Goal: Information Seeking & Learning: Learn about a topic

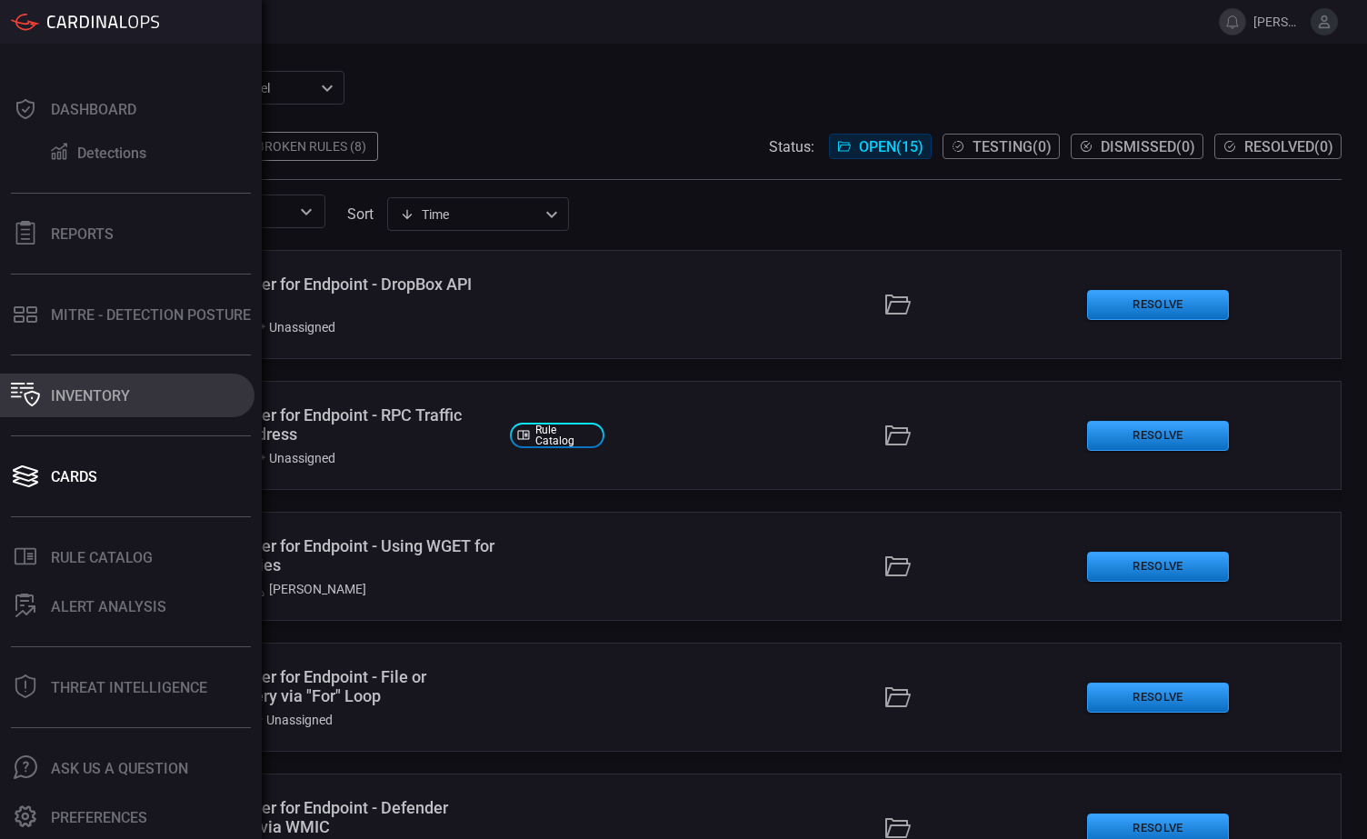
click at [78, 398] on div "Inventory" at bounding box center [90, 395] width 79 height 17
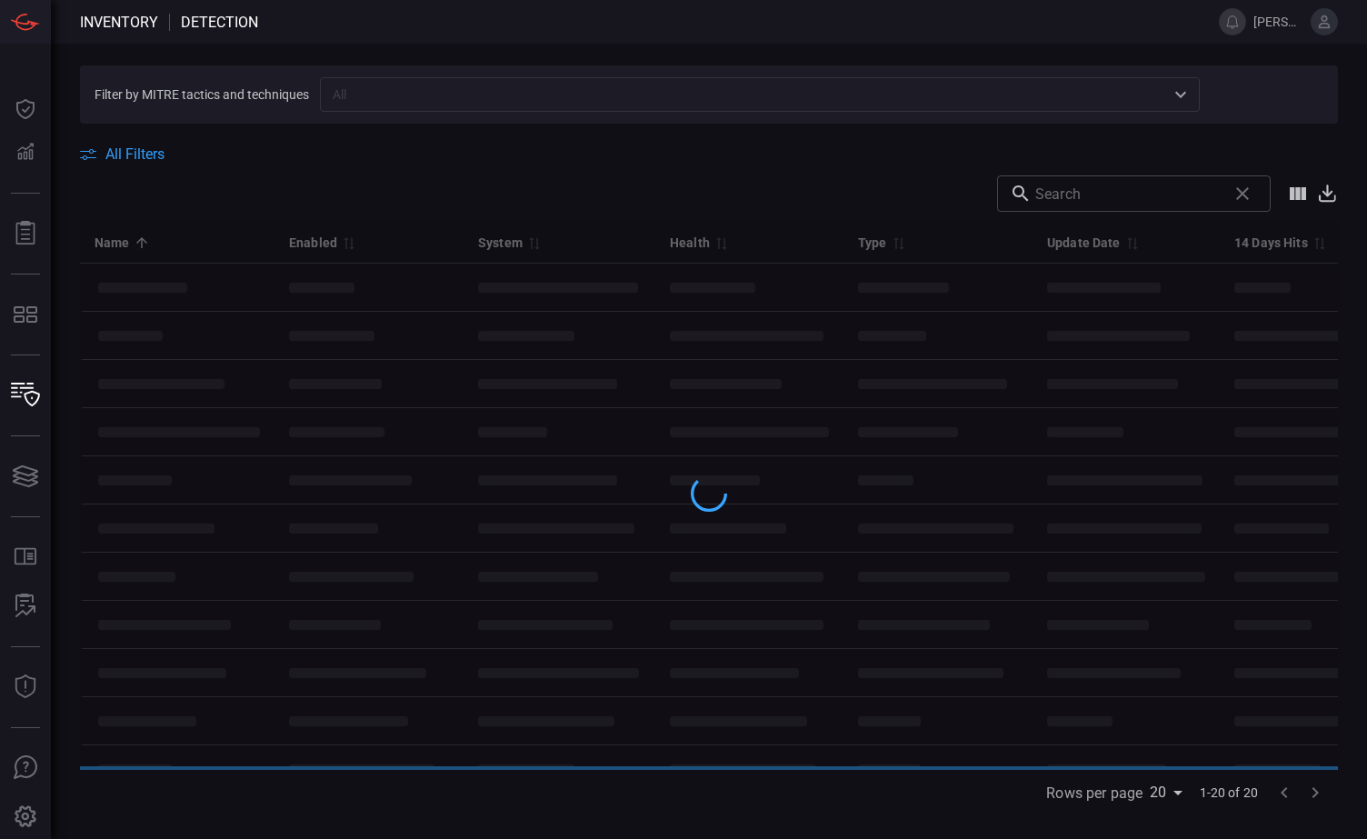
click at [388, 97] on input "text" at bounding box center [744, 94] width 839 height 23
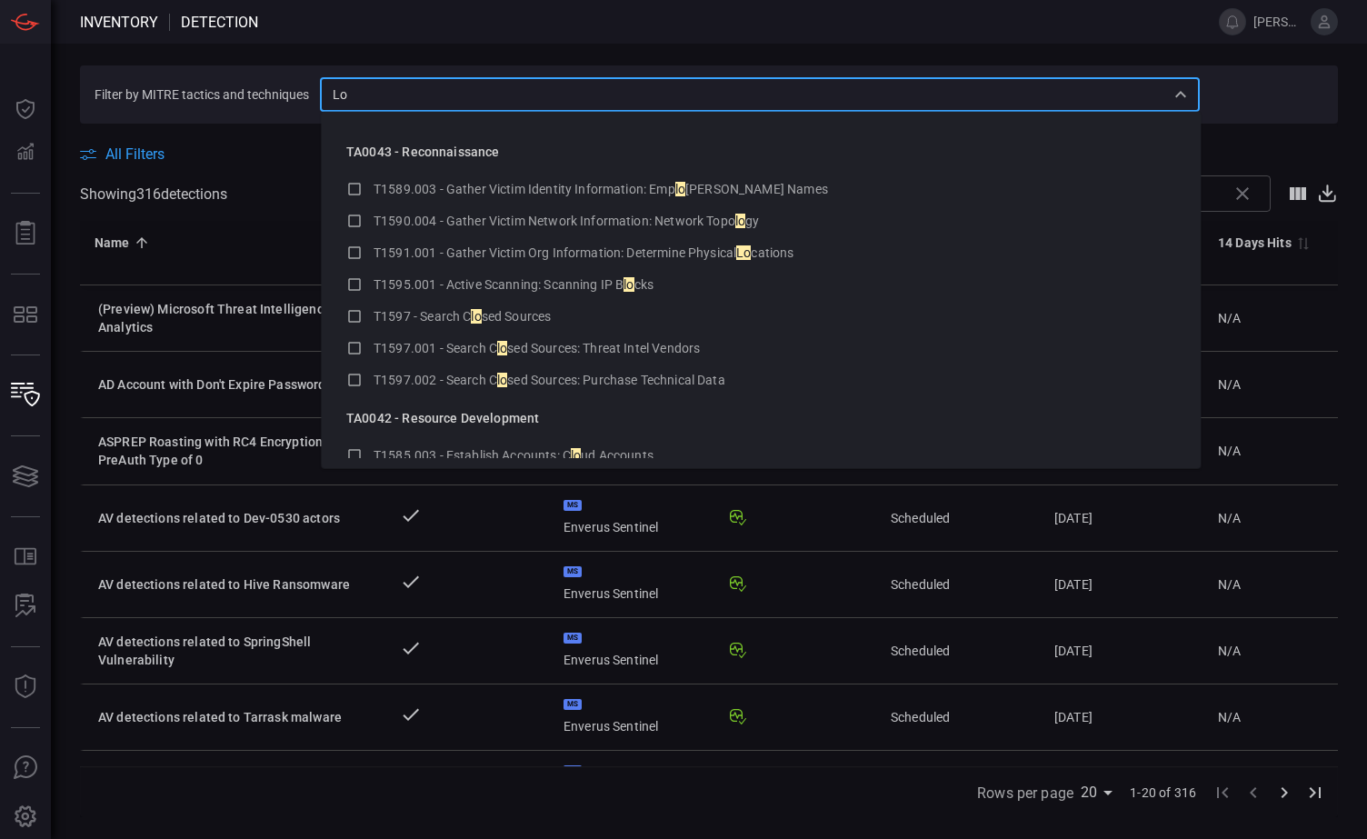
type input "L"
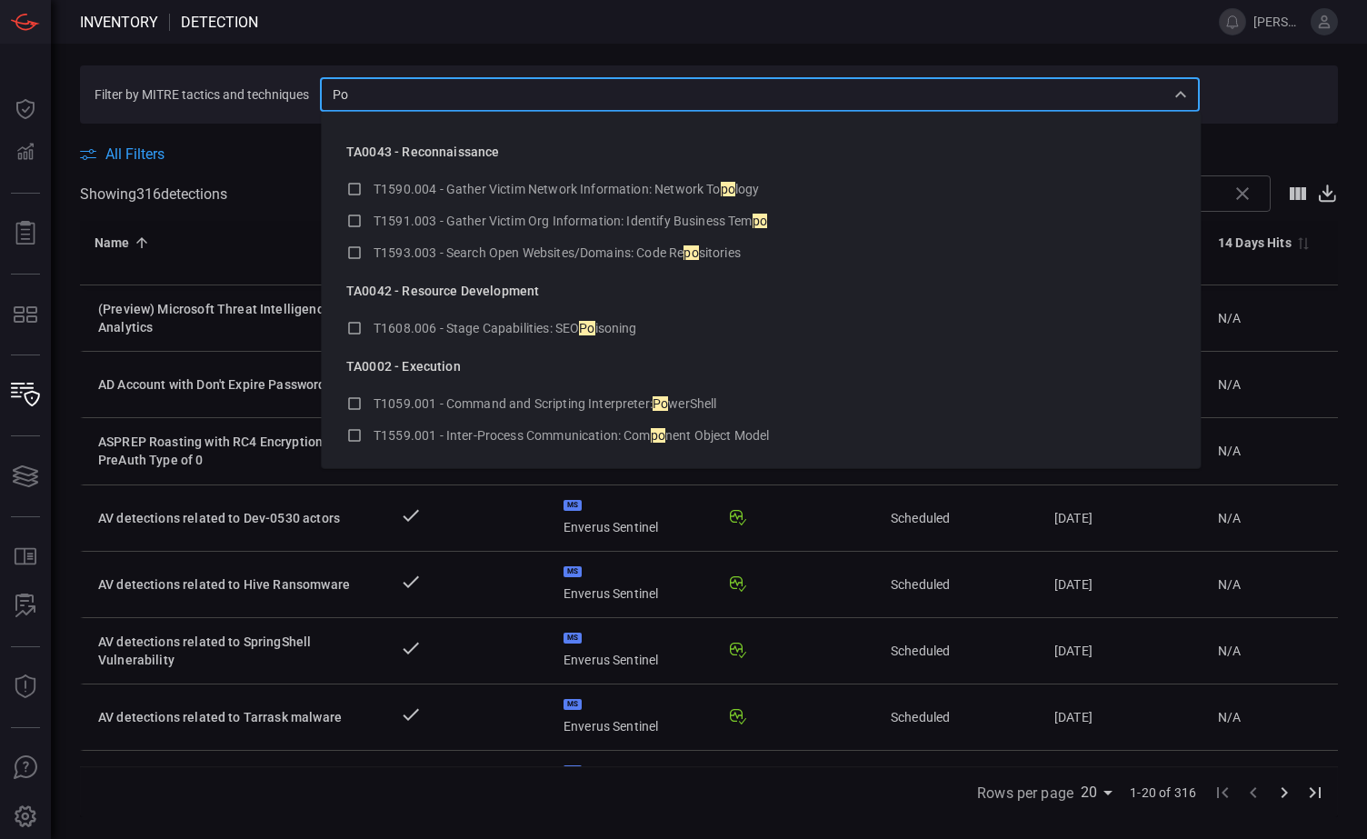
type input "P"
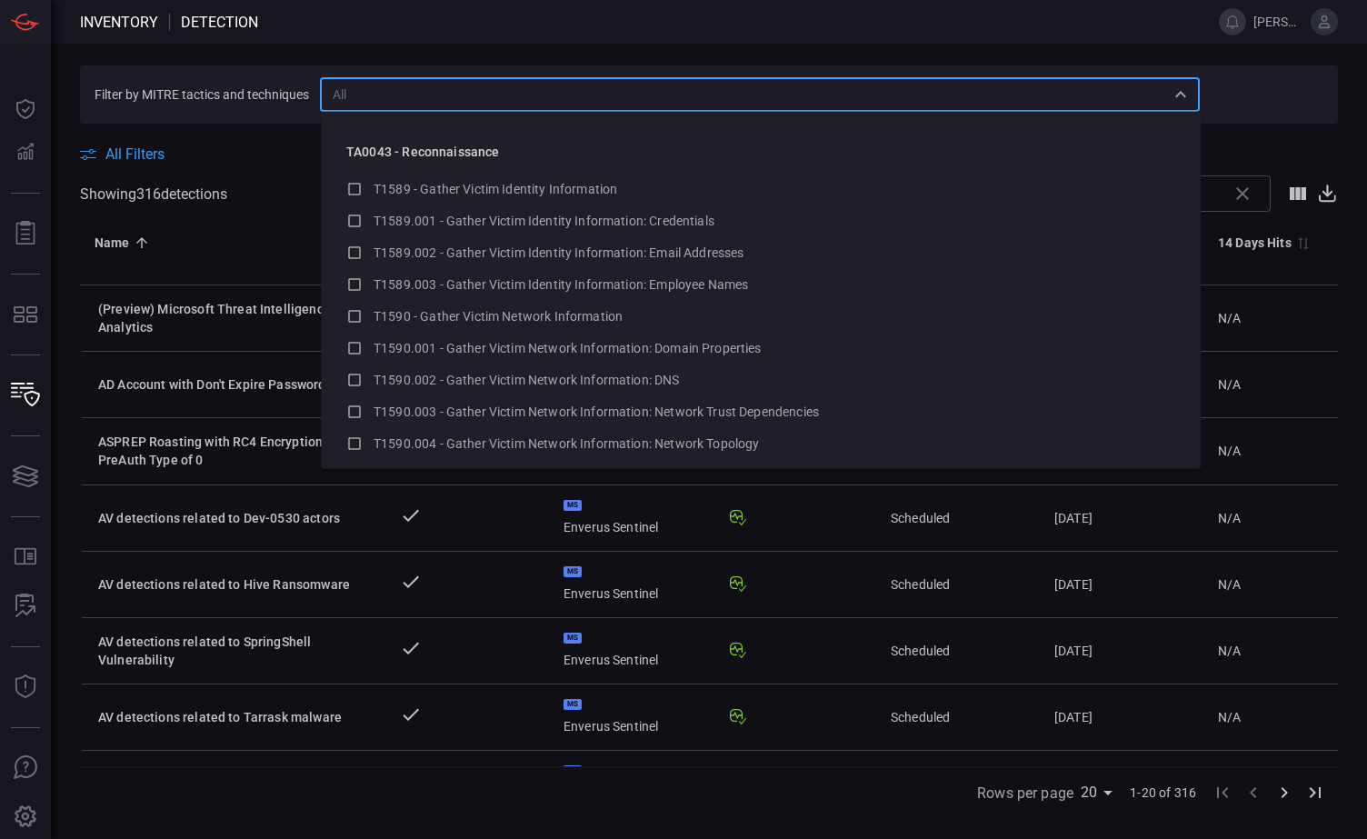
click at [234, 85] on section "Filter by MITRE tactics and techniques ​" at bounding box center [709, 94] width 1258 height 58
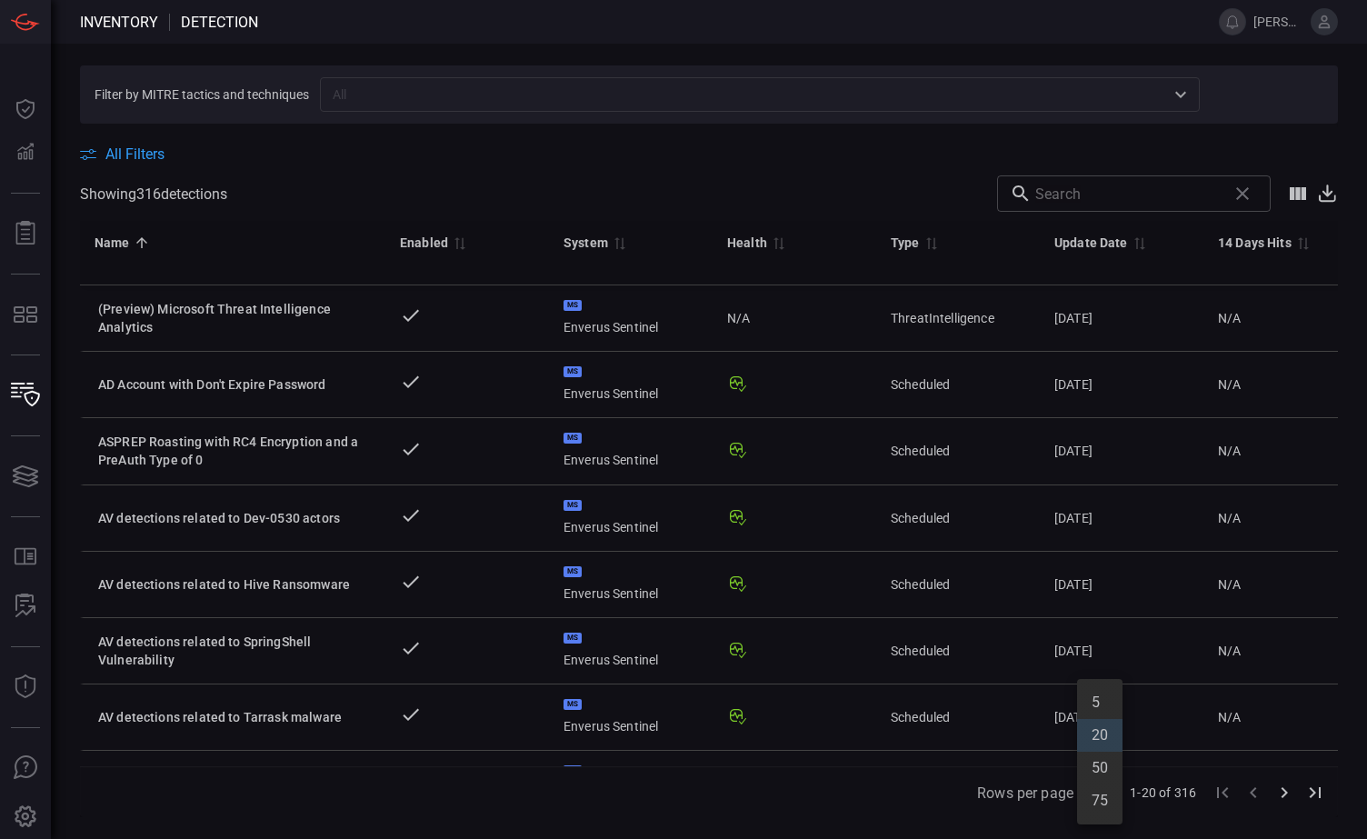
click at [1105, 794] on body "Inventory Detection [PERSON_NAME].[PERSON_NAME] Dashboard Dashboard Detections …" at bounding box center [683, 419] width 1367 height 839
click at [1099, 803] on li "75" at bounding box center [1099, 800] width 45 height 33
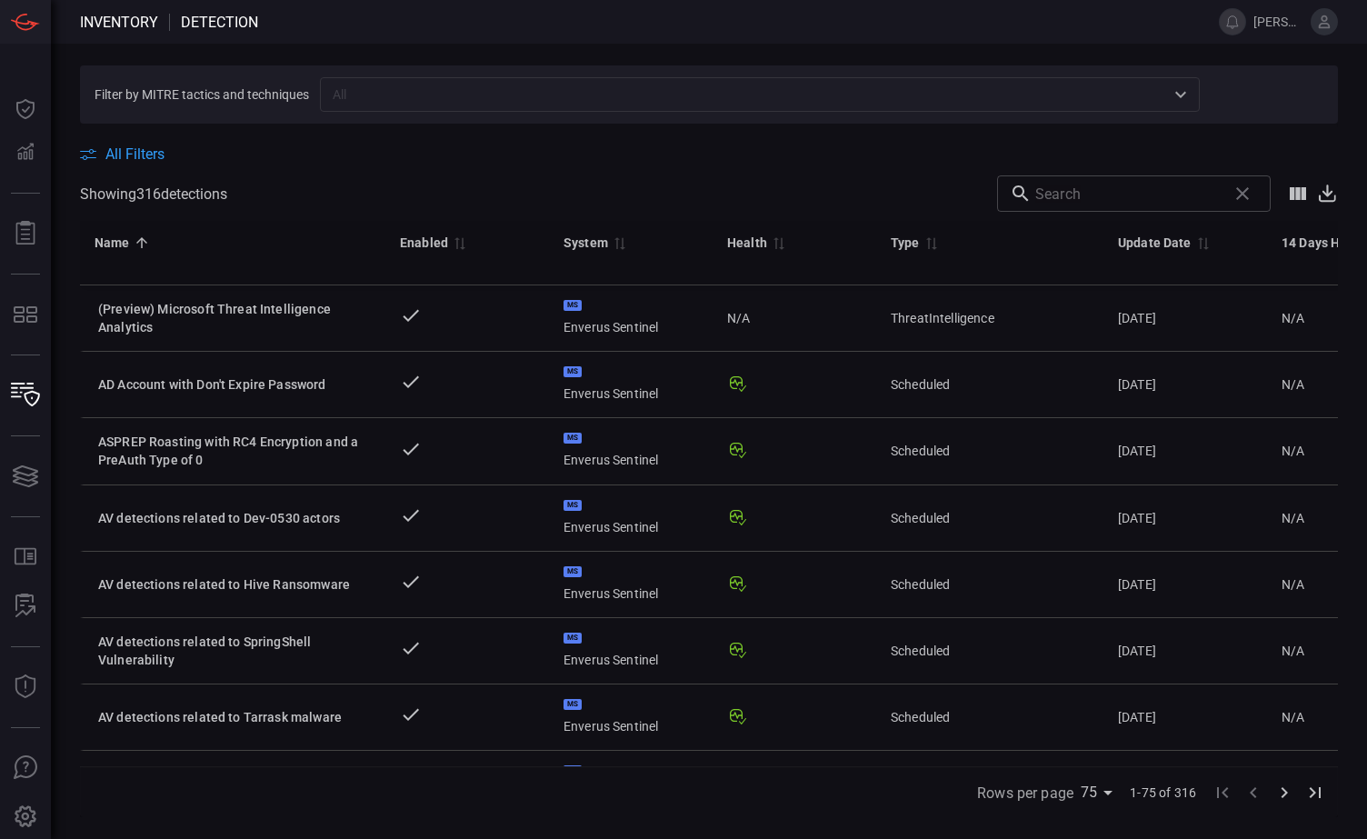
click at [1320, 791] on icon "Go to last page" at bounding box center [1315, 793] width 22 height 22
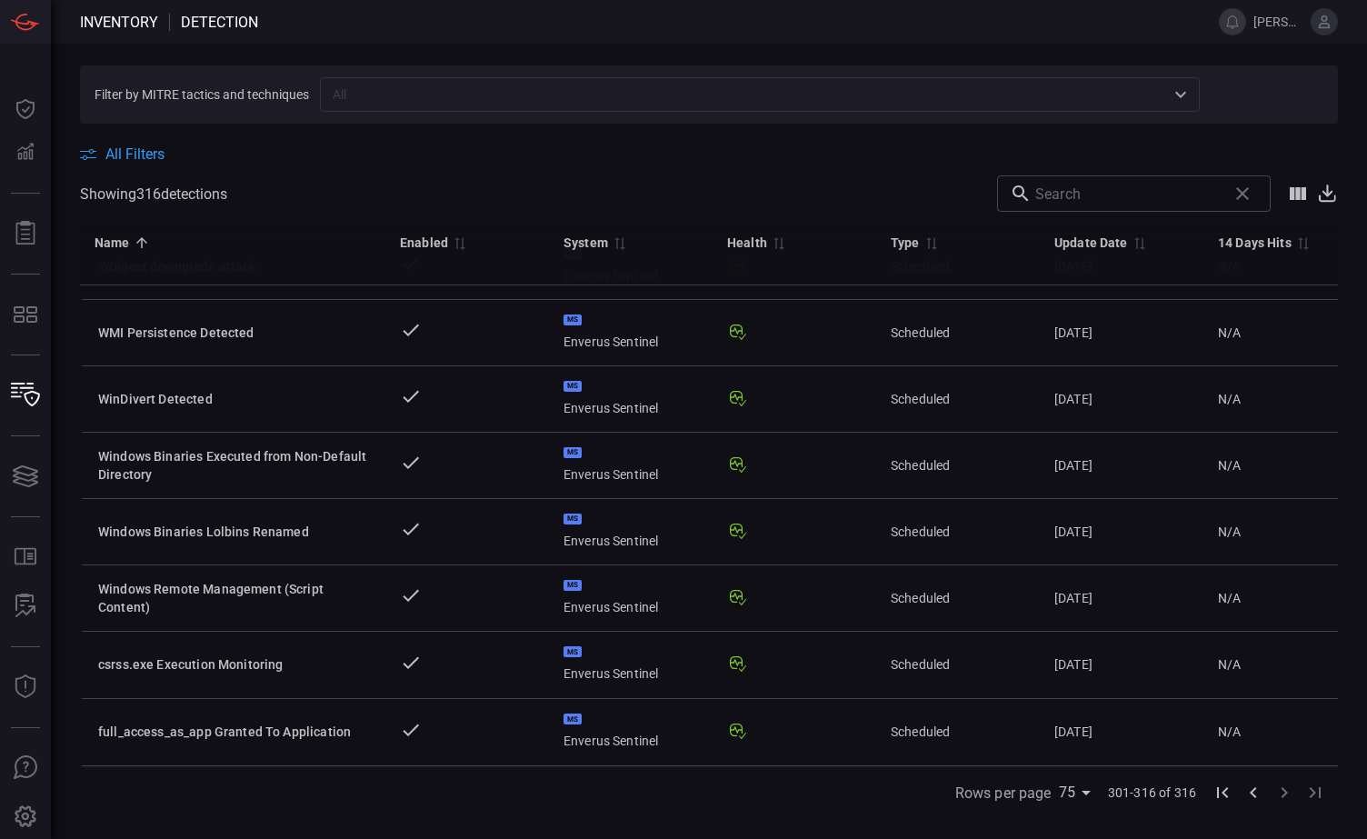
scroll to position [598, 0]
click at [1082, 796] on body "Inventory Detection [PERSON_NAME].[PERSON_NAME] Dashboard Dashboard Detections …" at bounding box center [683, 419] width 1367 height 839
click at [1081, 767] on li "50" at bounding box center [1077, 768] width 45 height 33
click at [1076, 799] on body "Inventory Detection [PERSON_NAME].[PERSON_NAME] Dashboard Dashboard Detections …" at bounding box center [683, 419] width 1367 height 839
click at [1078, 803] on li "75" at bounding box center [1077, 800] width 45 height 33
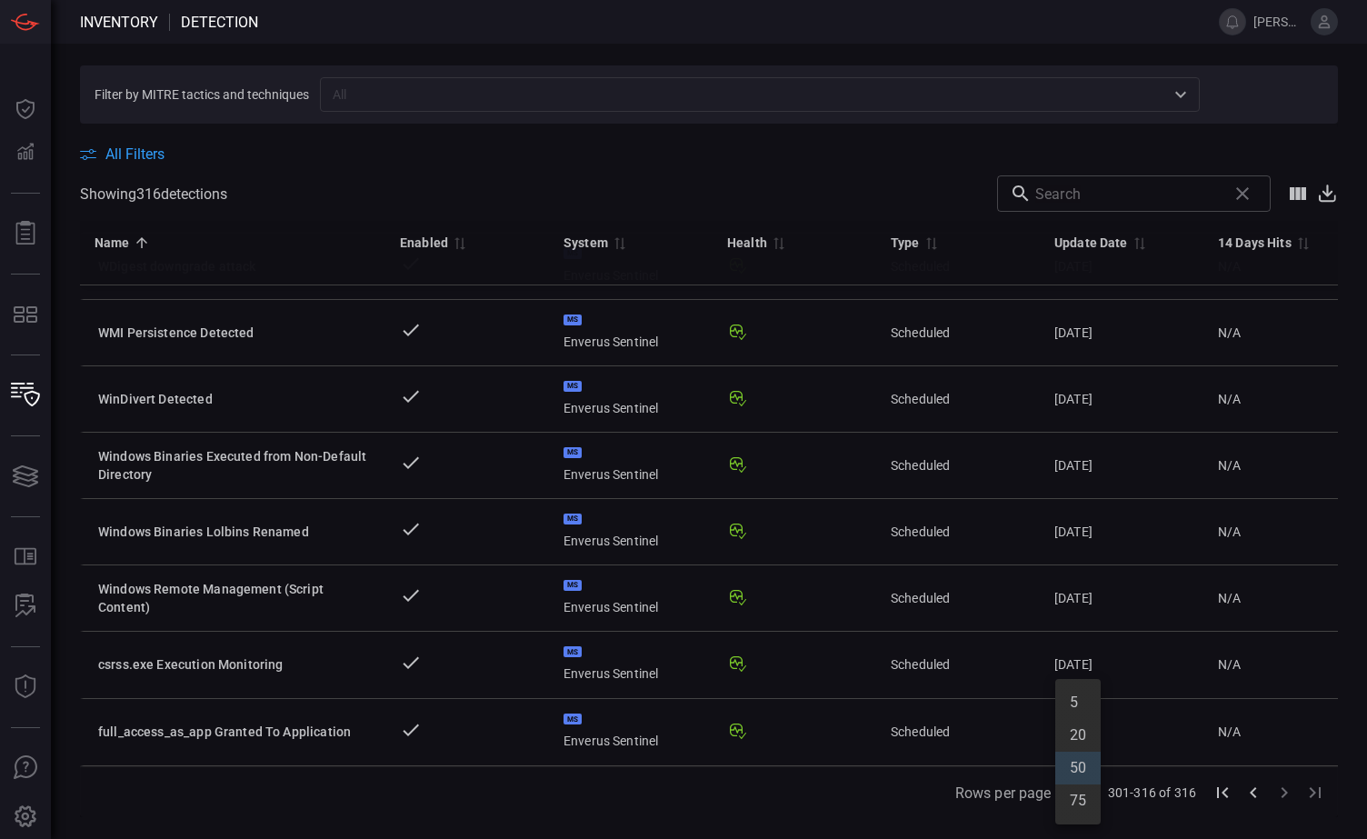
type input "75"
click at [1252, 794] on icon "Go to previous page" at bounding box center [1253, 792] width 6 height 11
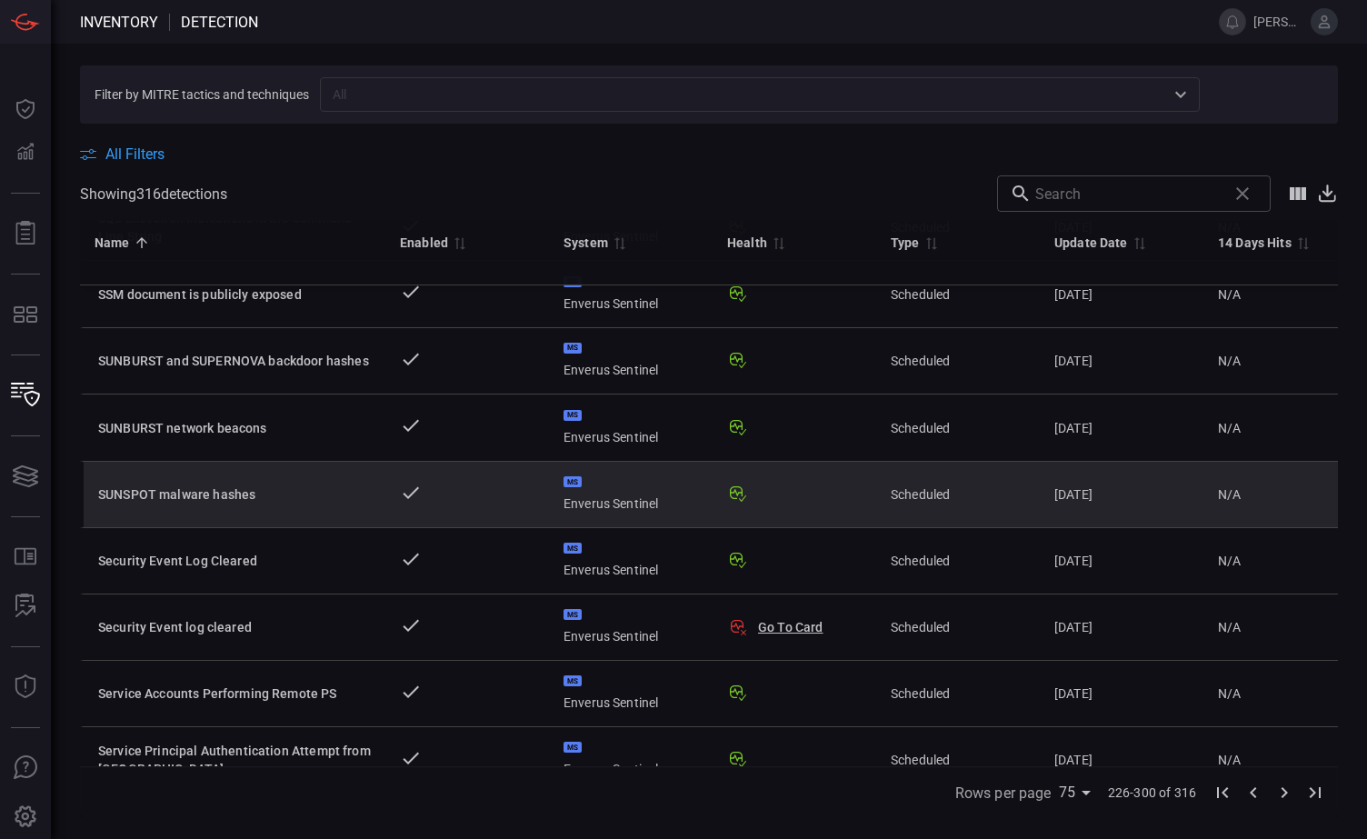
scroll to position [1960, 0]
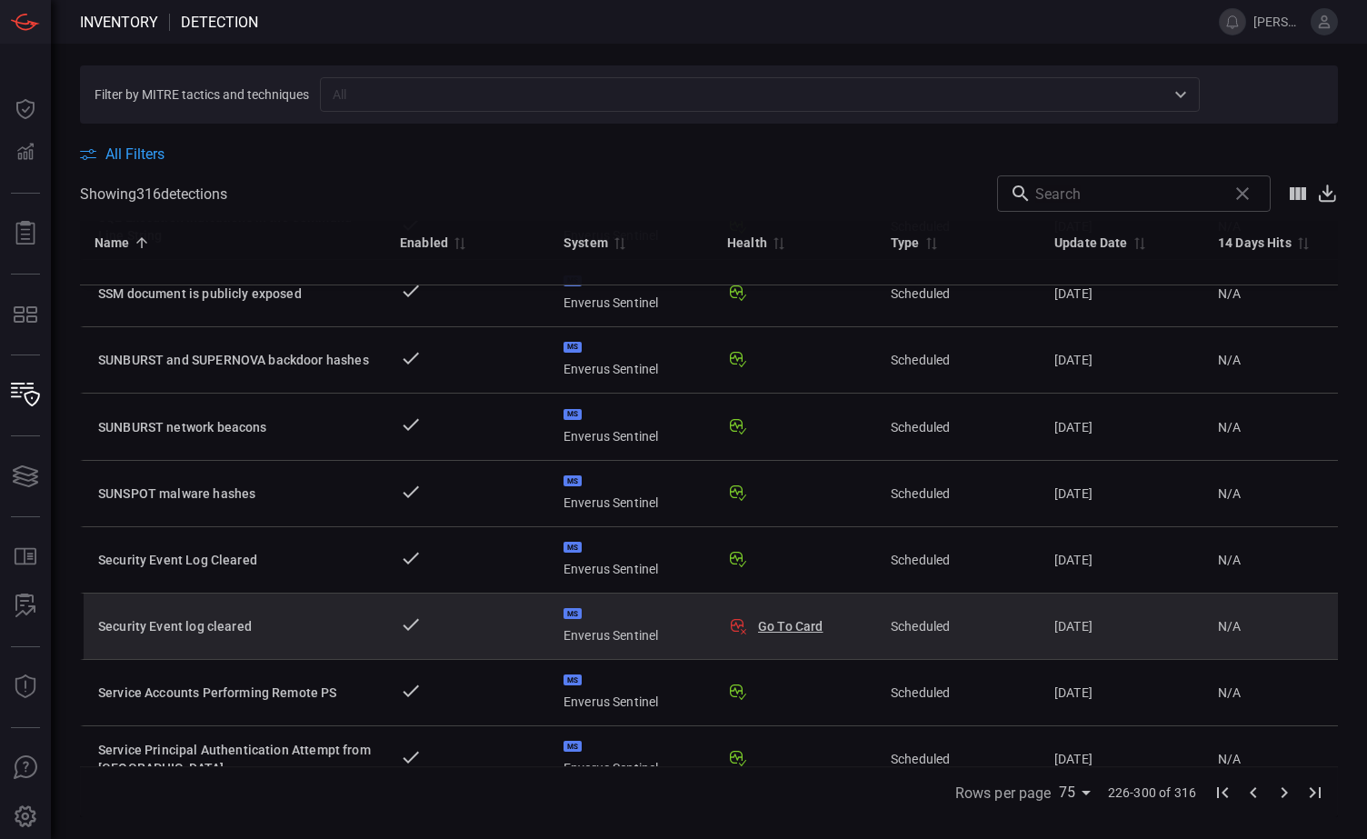
click at [325, 617] on div "Security Event log cleared" at bounding box center [234, 626] width 273 height 18
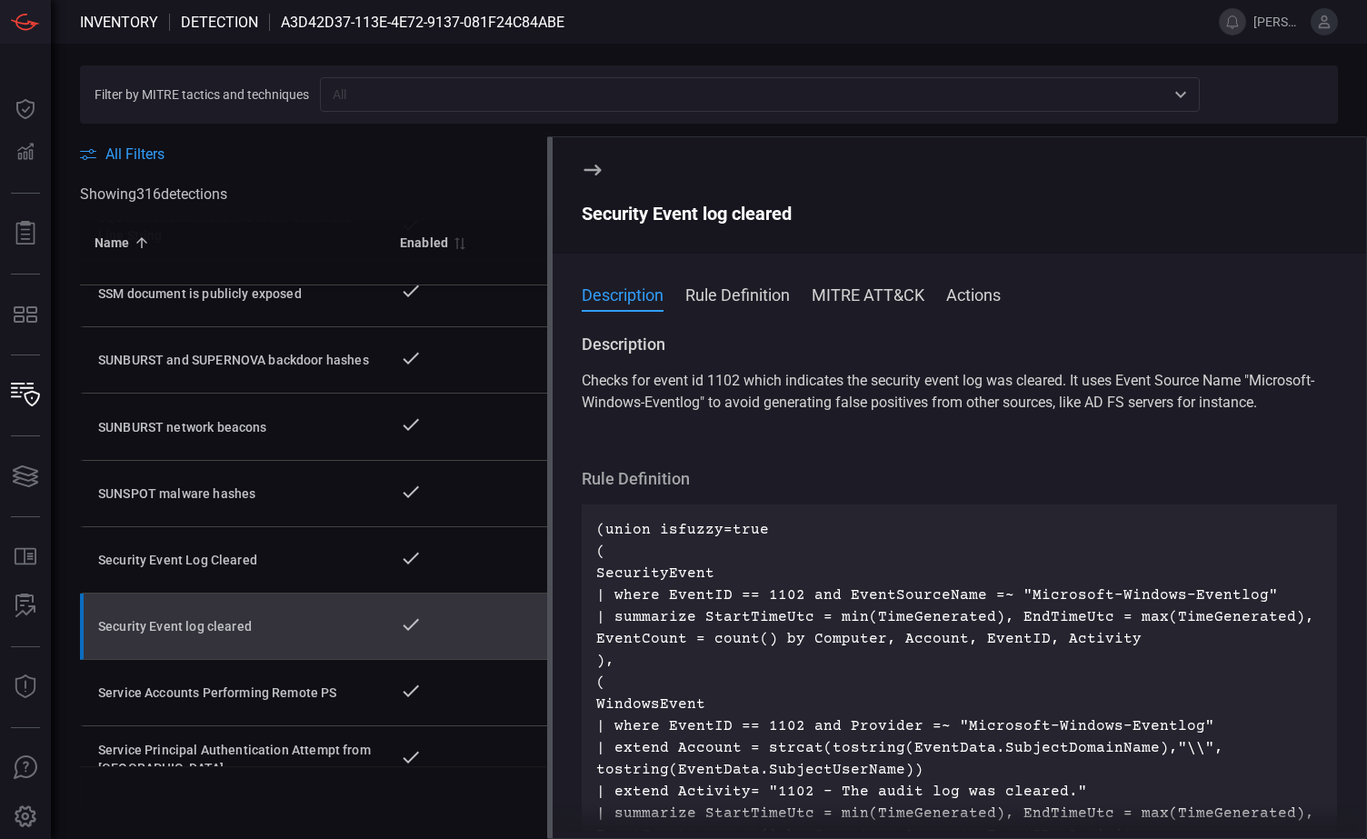
click at [407, 614] on icon at bounding box center [411, 625] width 22 height 22
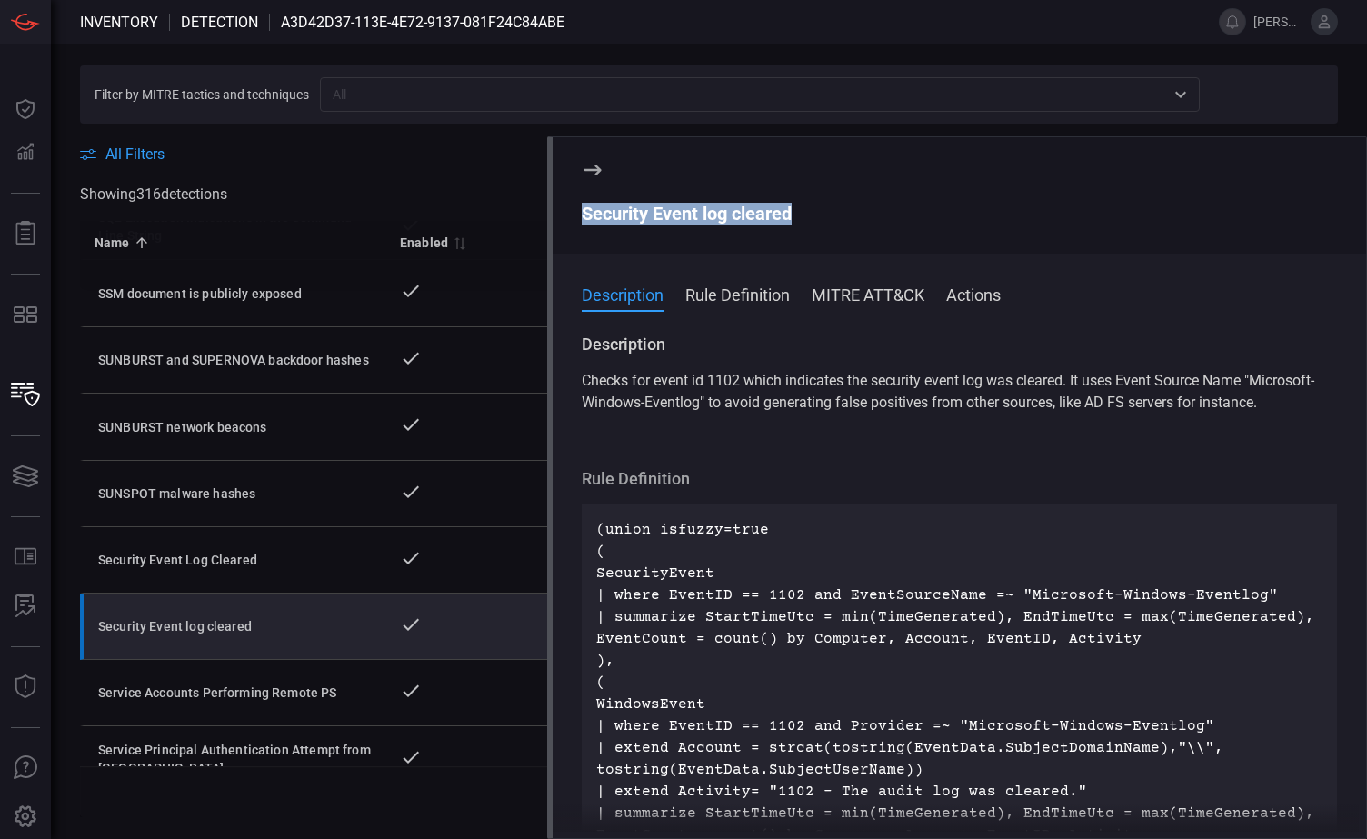
drag, startPoint x: 578, startPoint y: 215, endPoint x: 802, endPoint y: 227, distance: 224.0
click at [802, 227] on section "Security Event log cleared" at bounding box center [959, 195] width 813 height 116
drag, startPoint x: 802, startPoint y: 227, endPoint x: 731, endPoint y: 215, distance: 72.0
copy div "Security Event log cleared"
click at [595, 169] on icon at bounding box center [592, 170] width 17 height 11
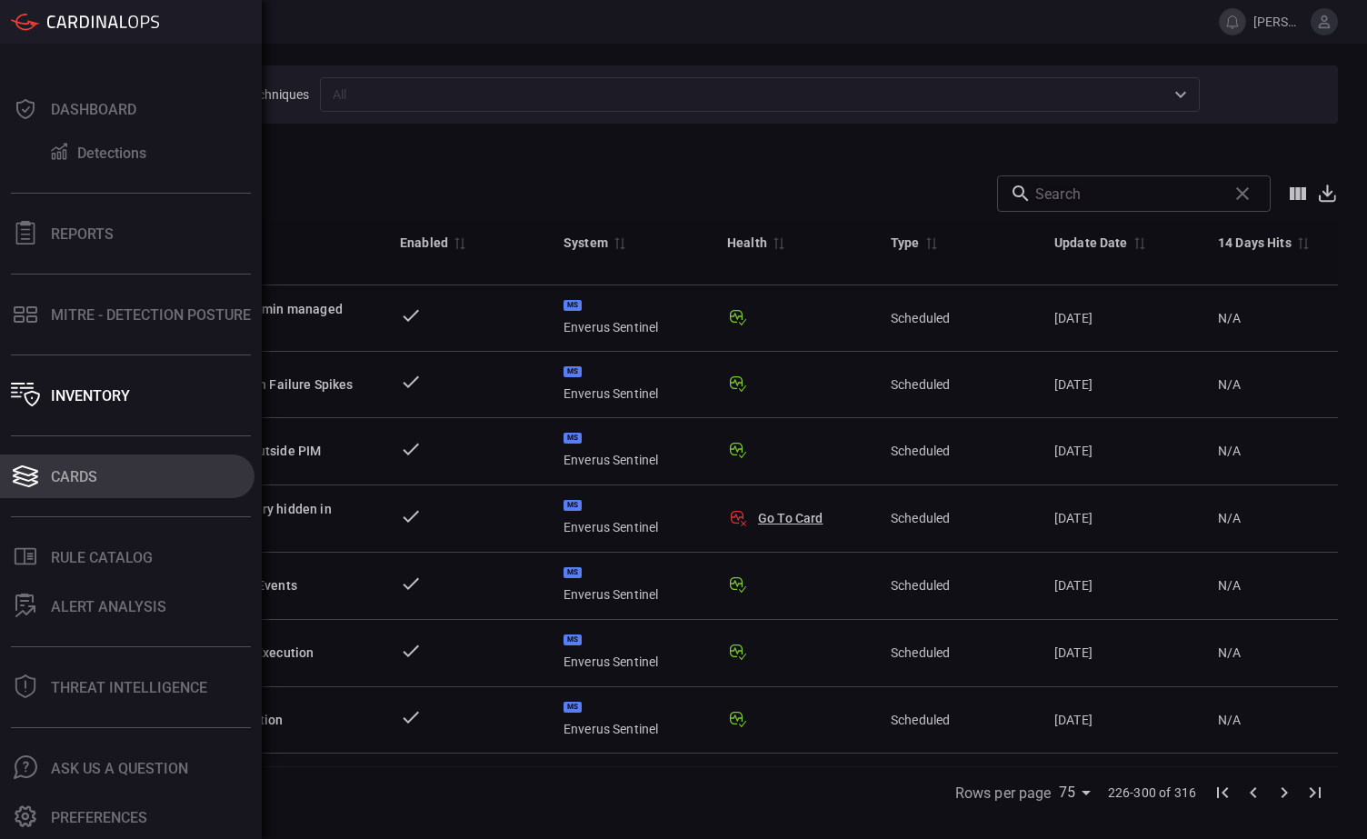
click at [78, 477] on div "Cards" at bounding box center [74, 476] width 46 height 17
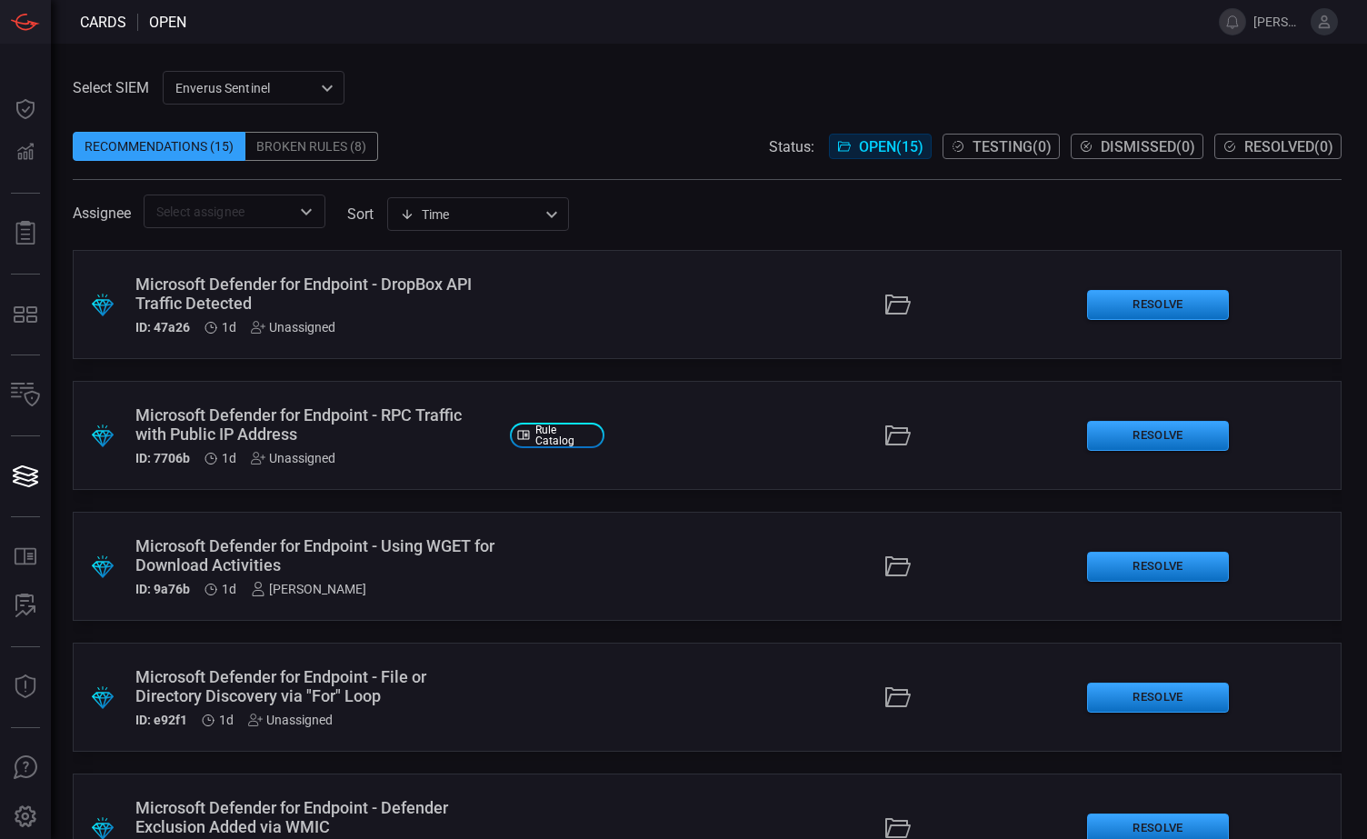
click at [423, 451] on div "ID: 7706b 1d Unassigned" at bounding box center [315, 458] width 360 height 15
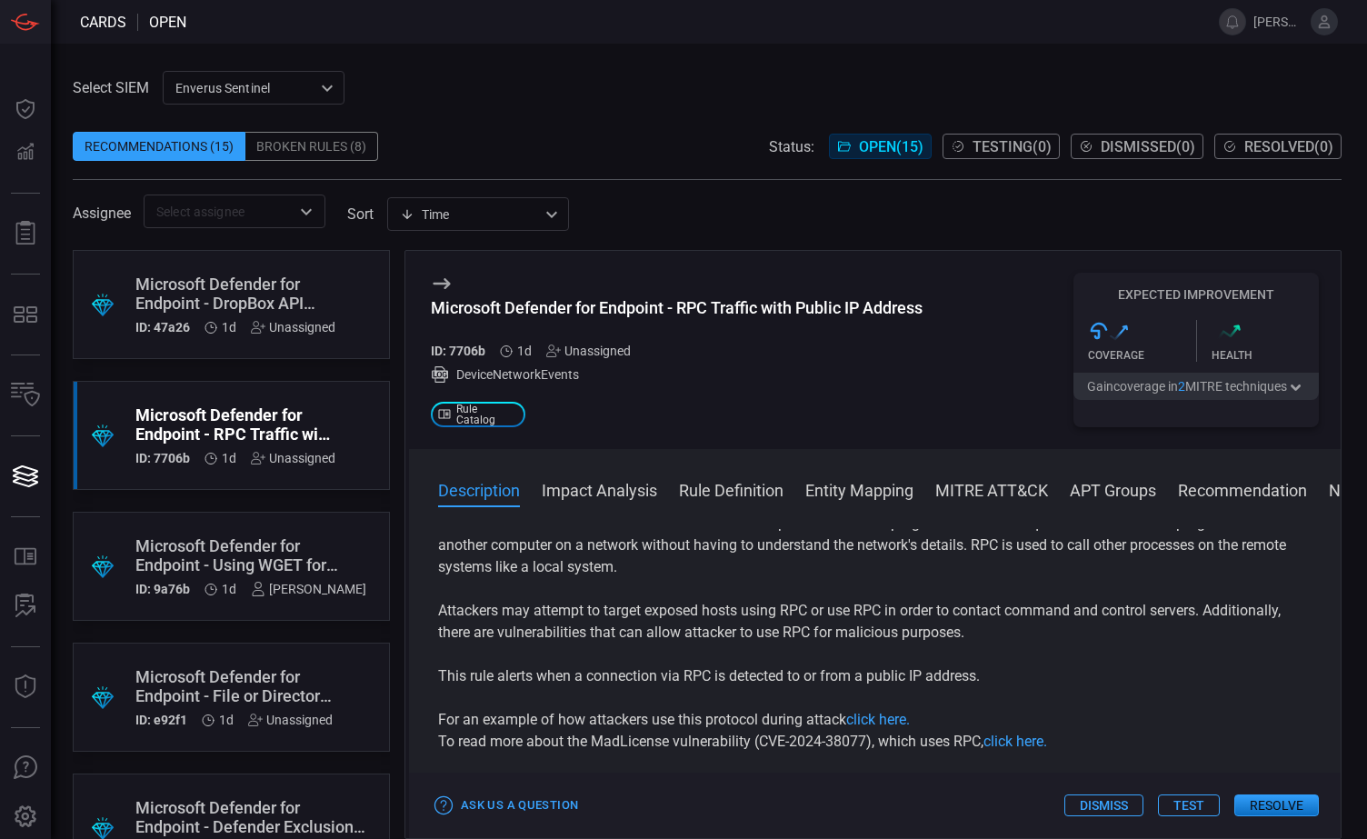
scroll to position [91, 0]
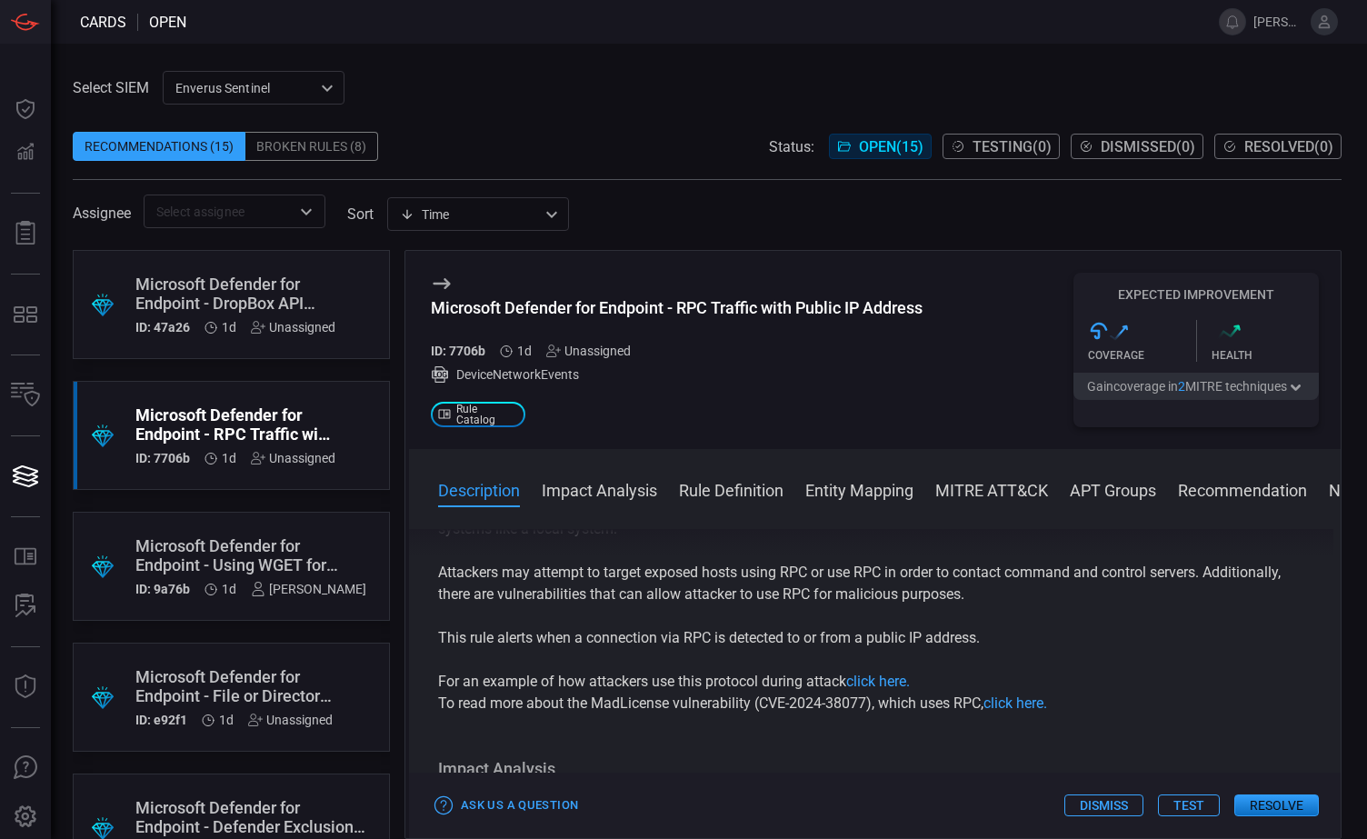
click at [1195, 805] on button "Test" at bounding box center [1189, 805] width 62 height 22
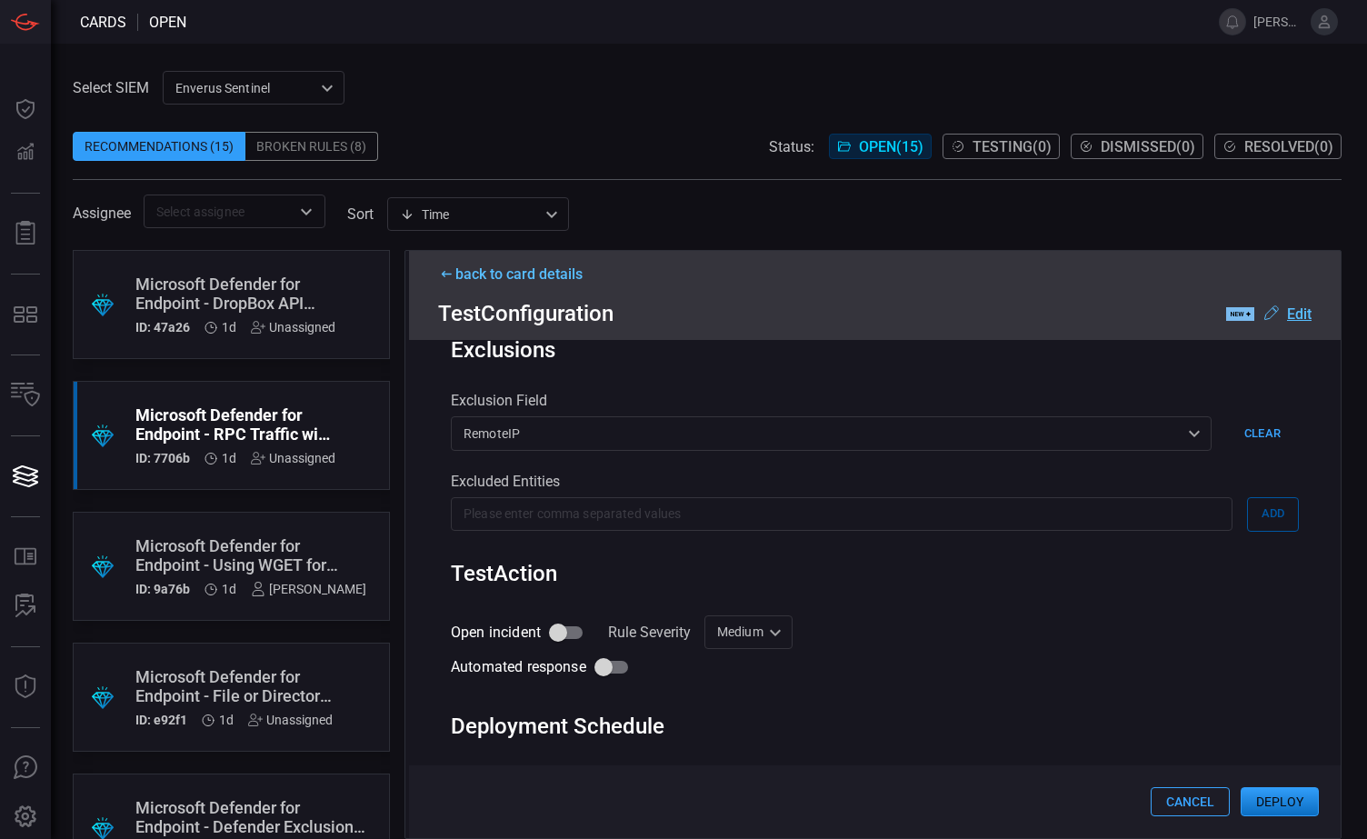
scroll to position [465, 0]
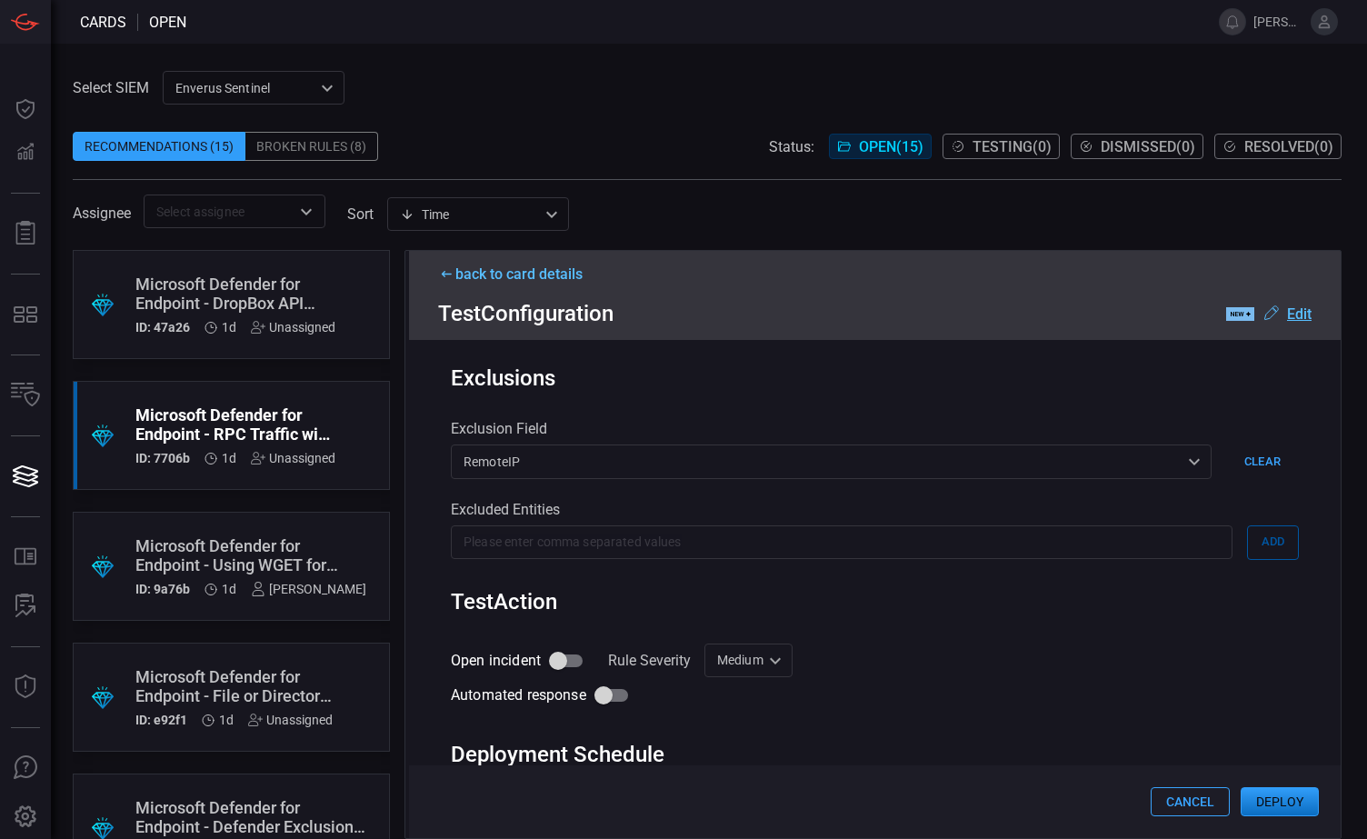
click at [439, 115] on span at bounding box center [707, 118] width 1269 height 27
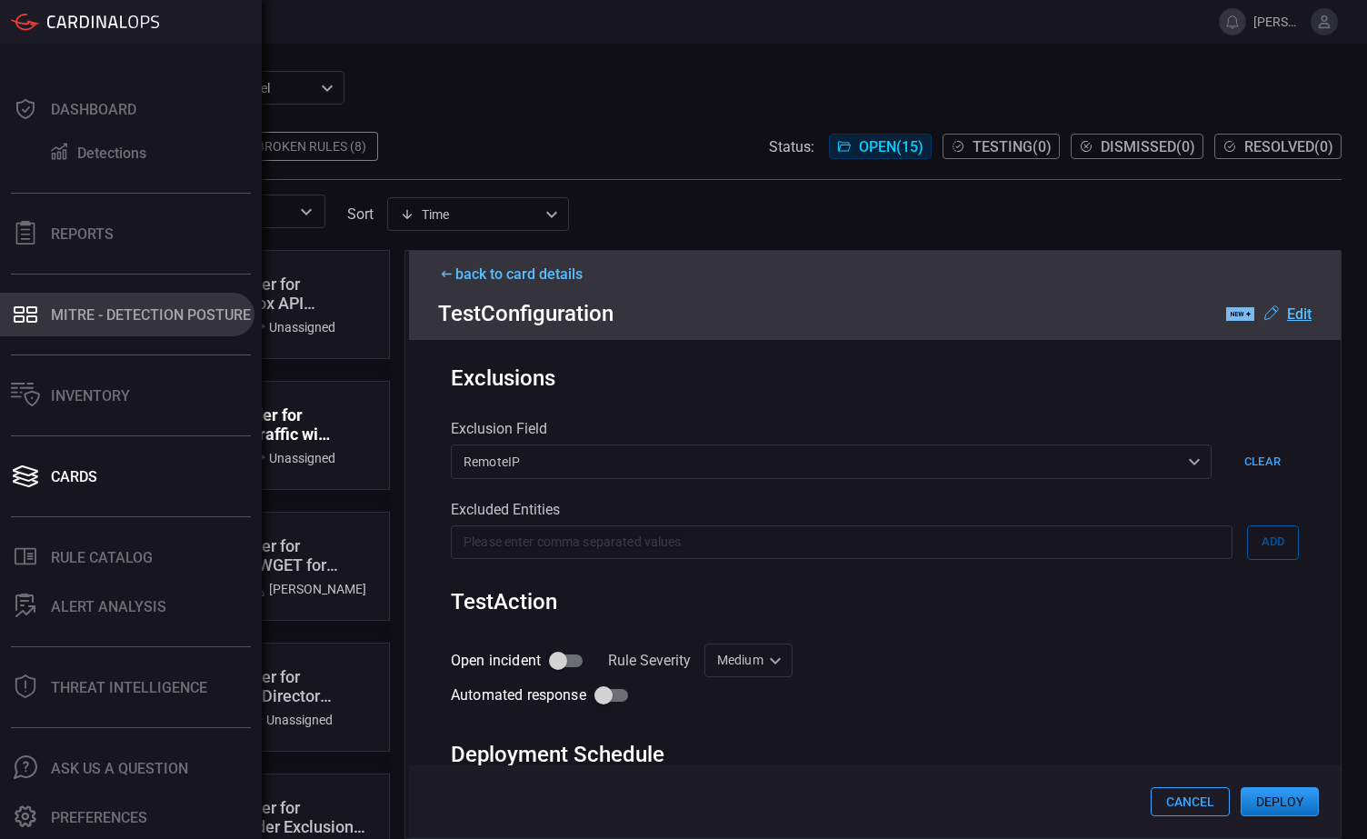
click at [135, 316] on div "MITRE - Detection Posture" at bounding box center [151, 314] width 200 height 17
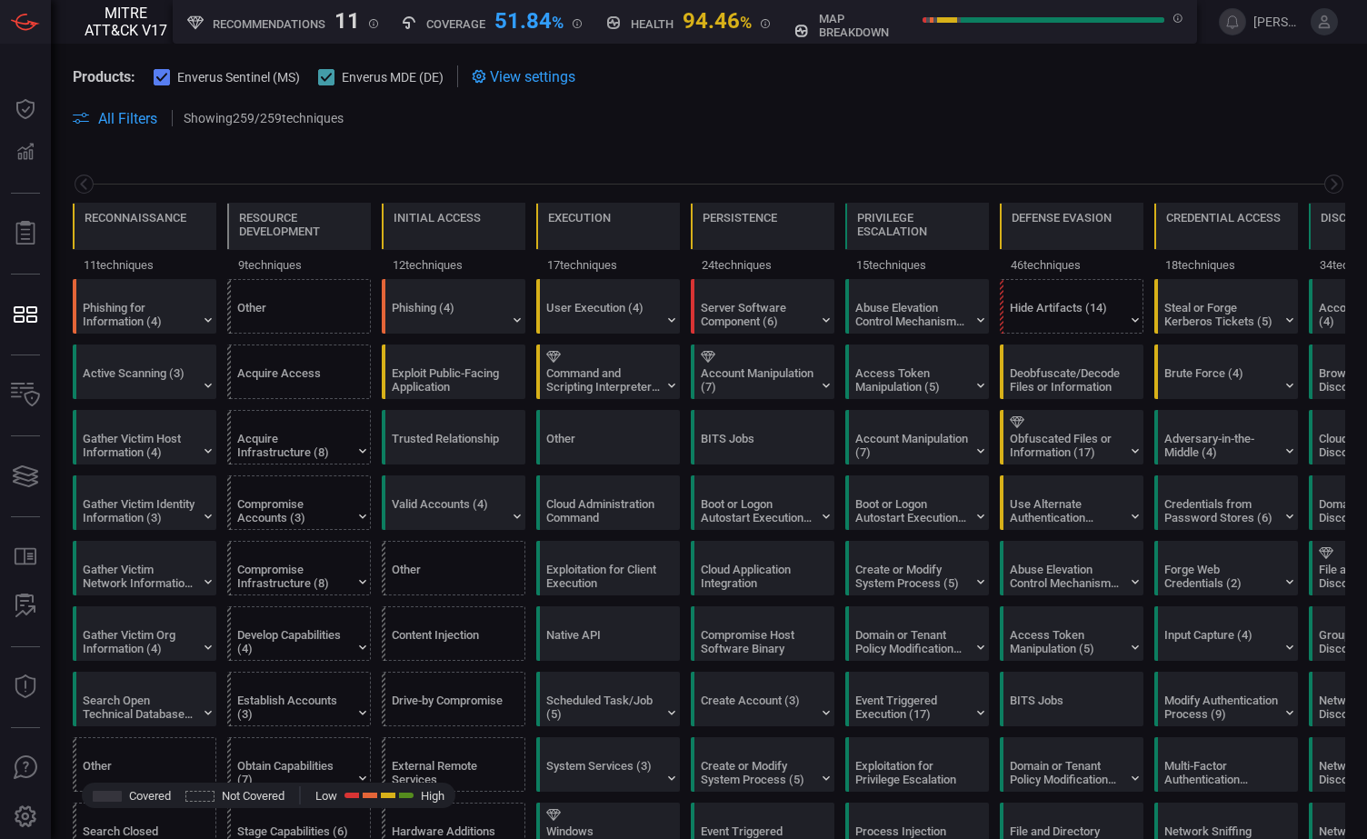
scroll to position [0, 238]
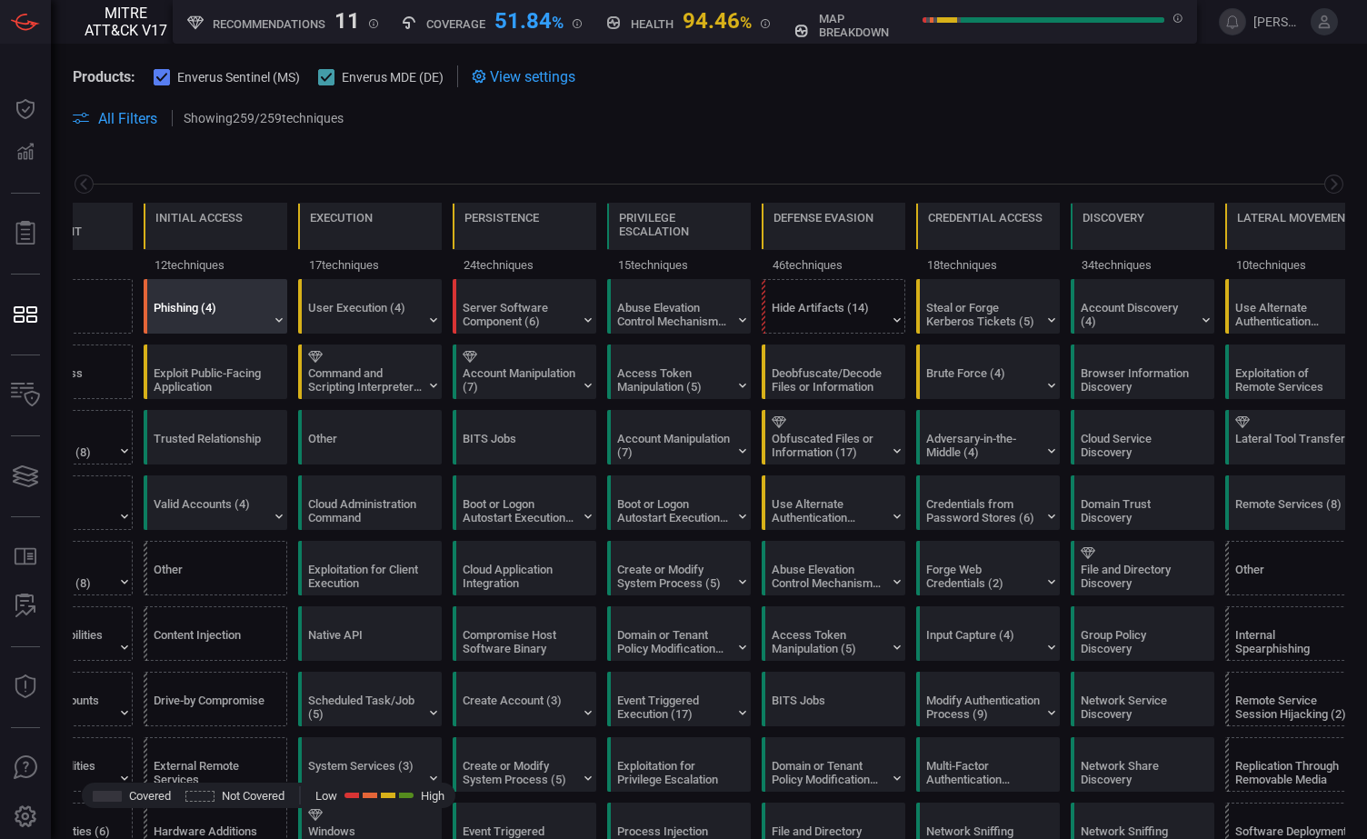
click at [196, 305] on div "Phishing (4)" at bounding box center [211, 314] width 114 height 27
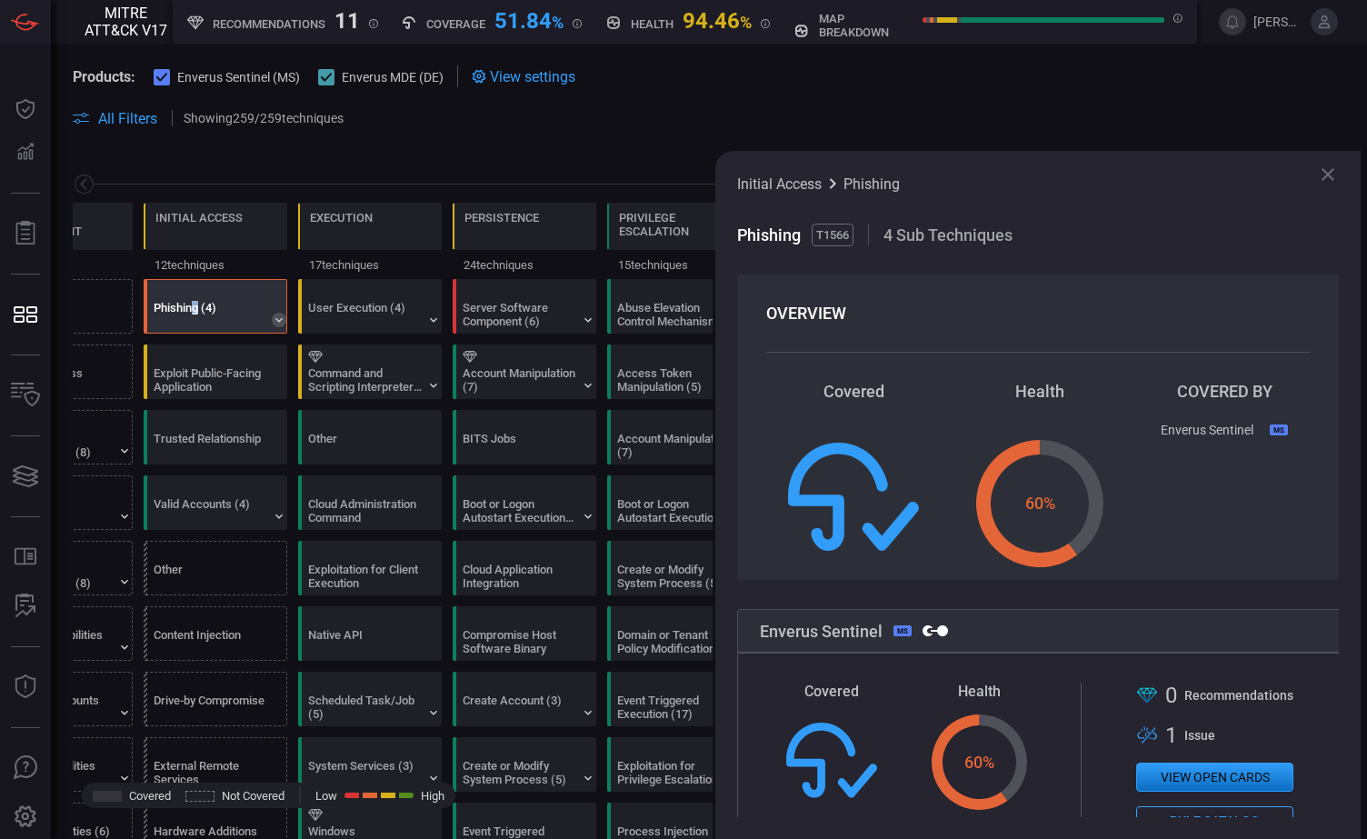
drag, startPoint x: 196, startPoint y: 305, endPoint x: 274, endPoint y: 319, distance: 79.3
click at [274, 319] on icon at bounding box center [279, 320] width 15 height 15
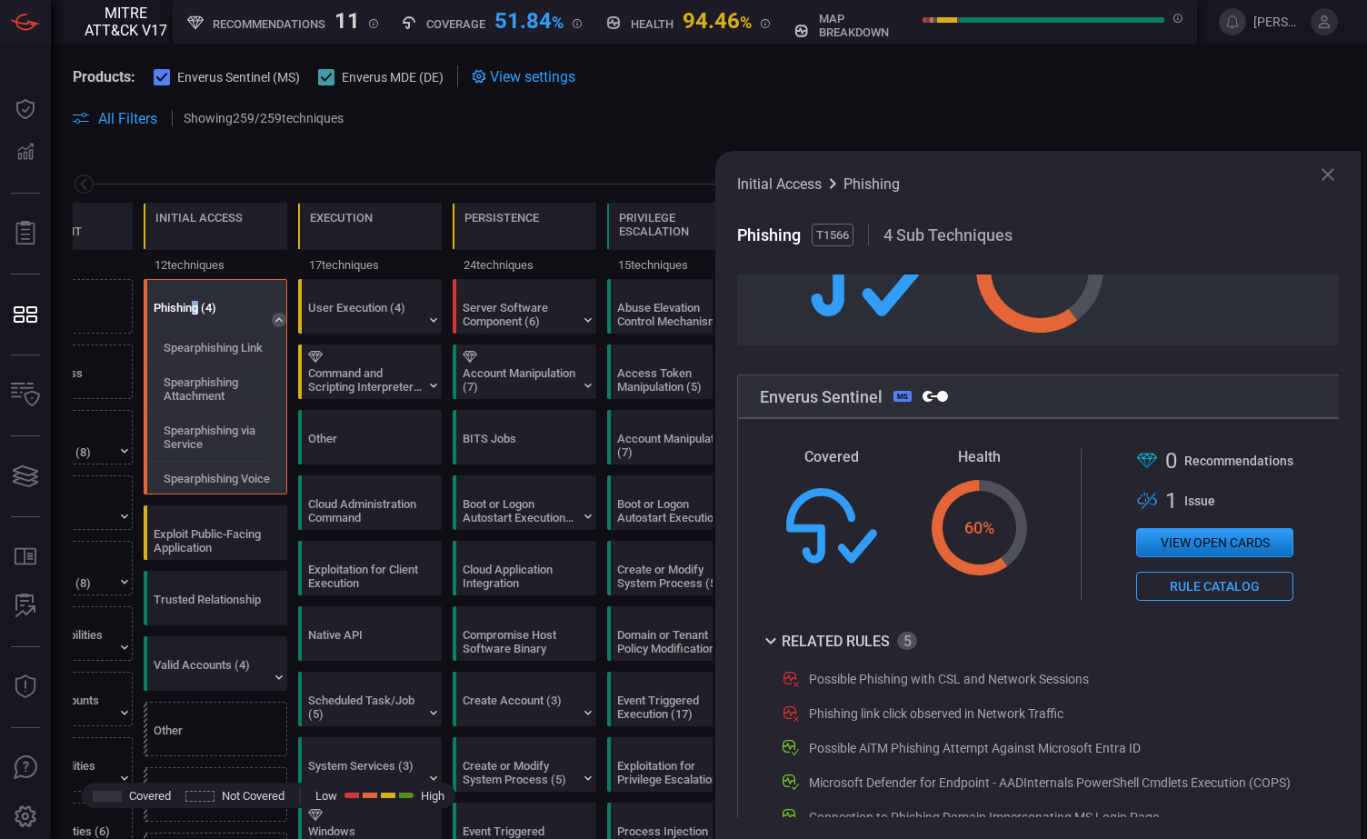
scroll to position [273, 0]
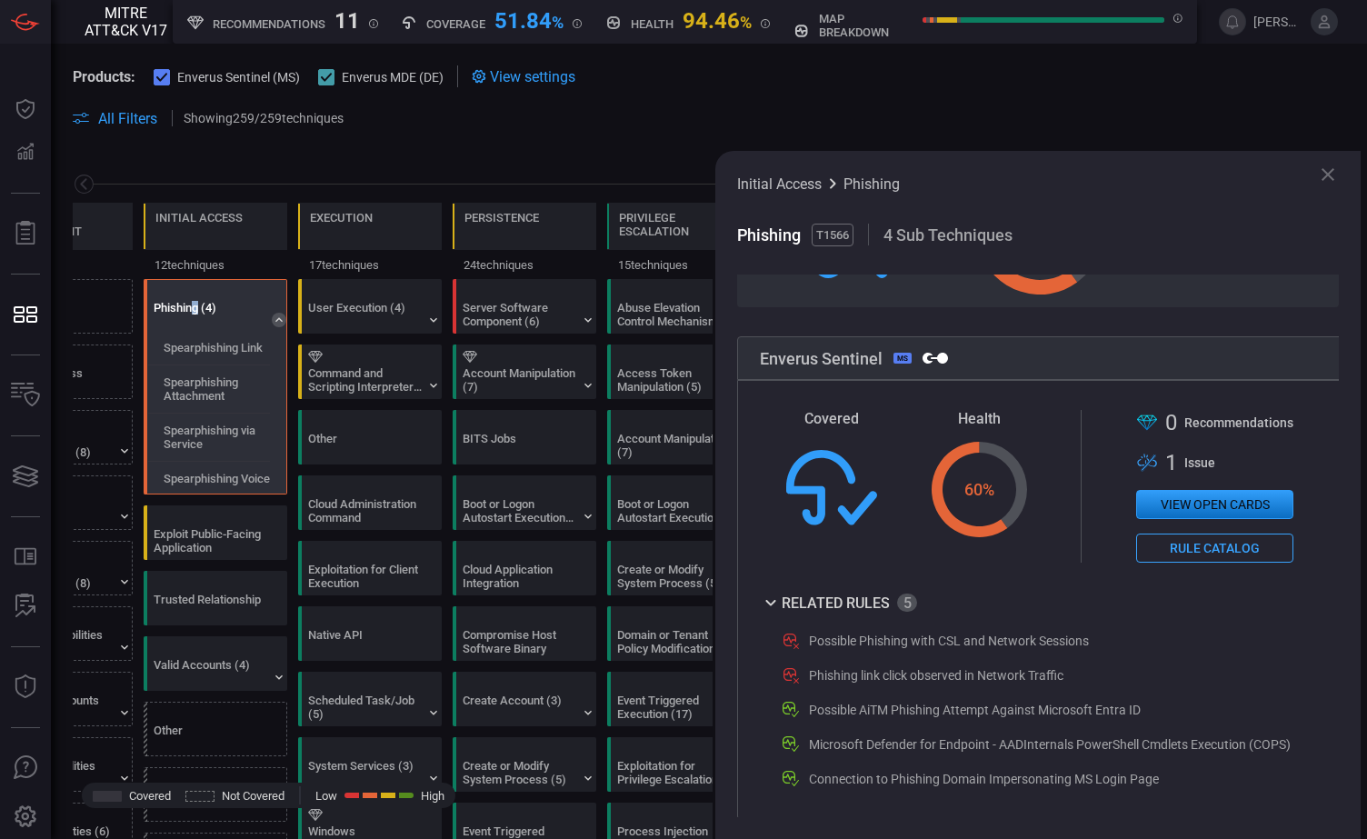
click at [1203, 507] on button "View open cards" at bounding box center [1214, 504] width 157 height 29
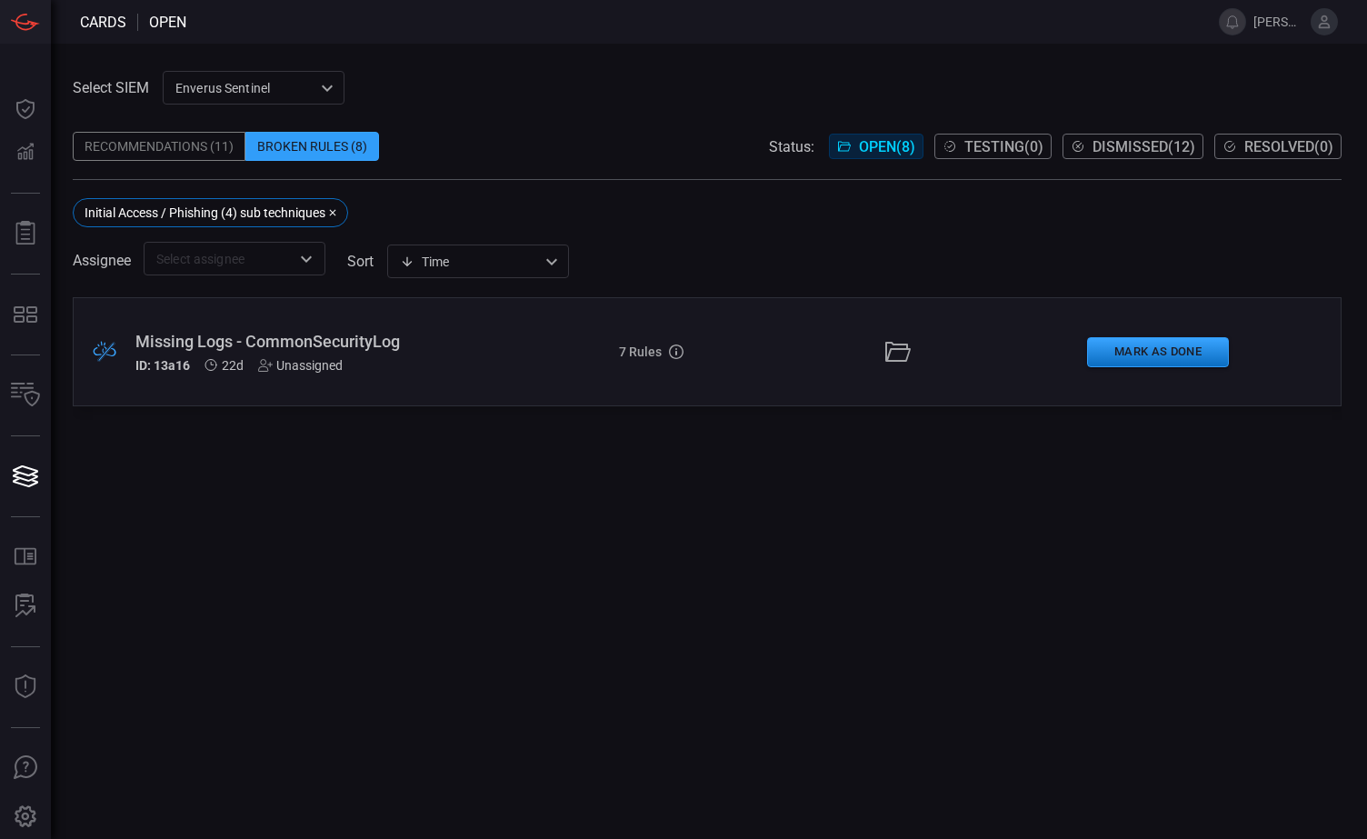
click at [134, 145] on div "Recommendations (11)" at bounding box center [159, 146] width 173 height 29
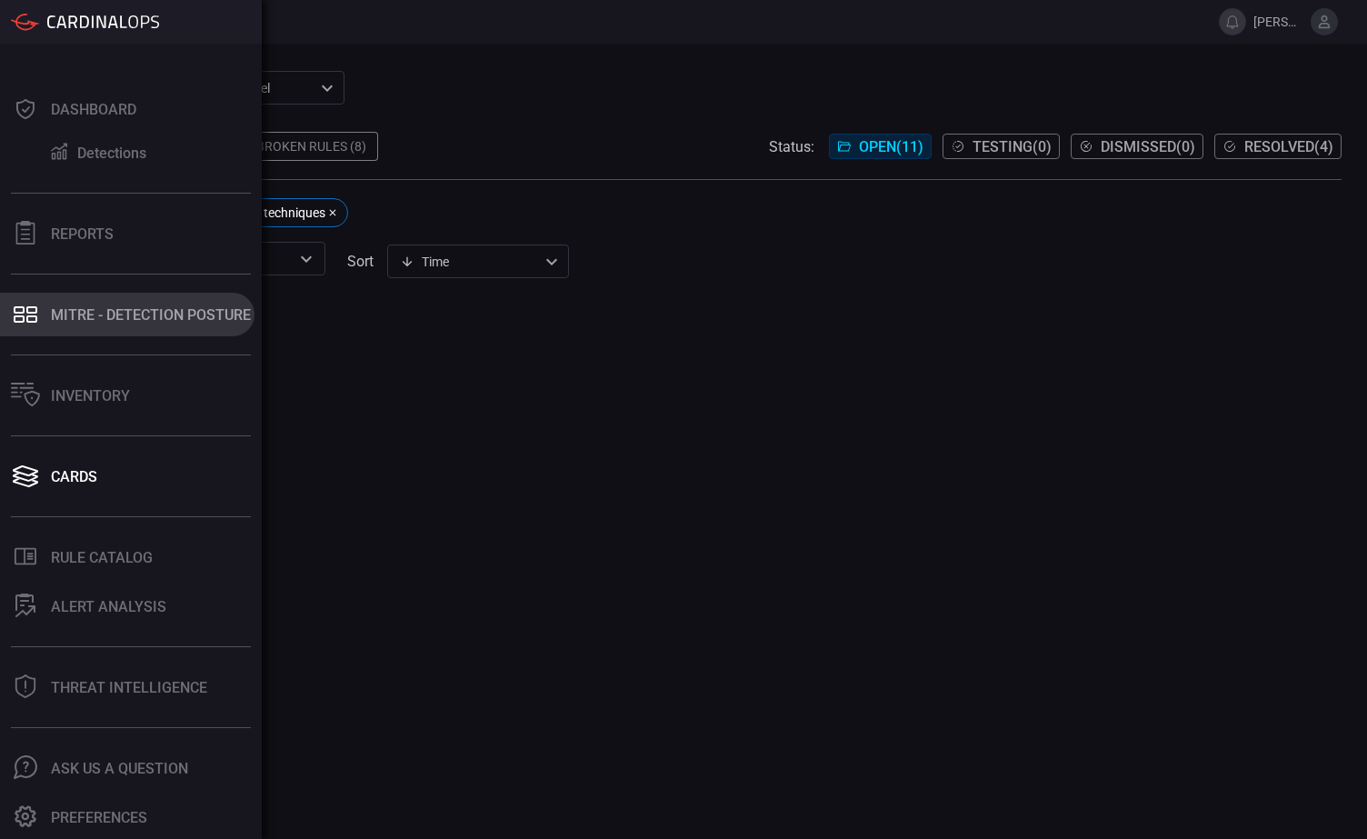
click at [91, 319] on div "MITRE - Detection Posture" at bounding box center [151, 314] width 200 height 17
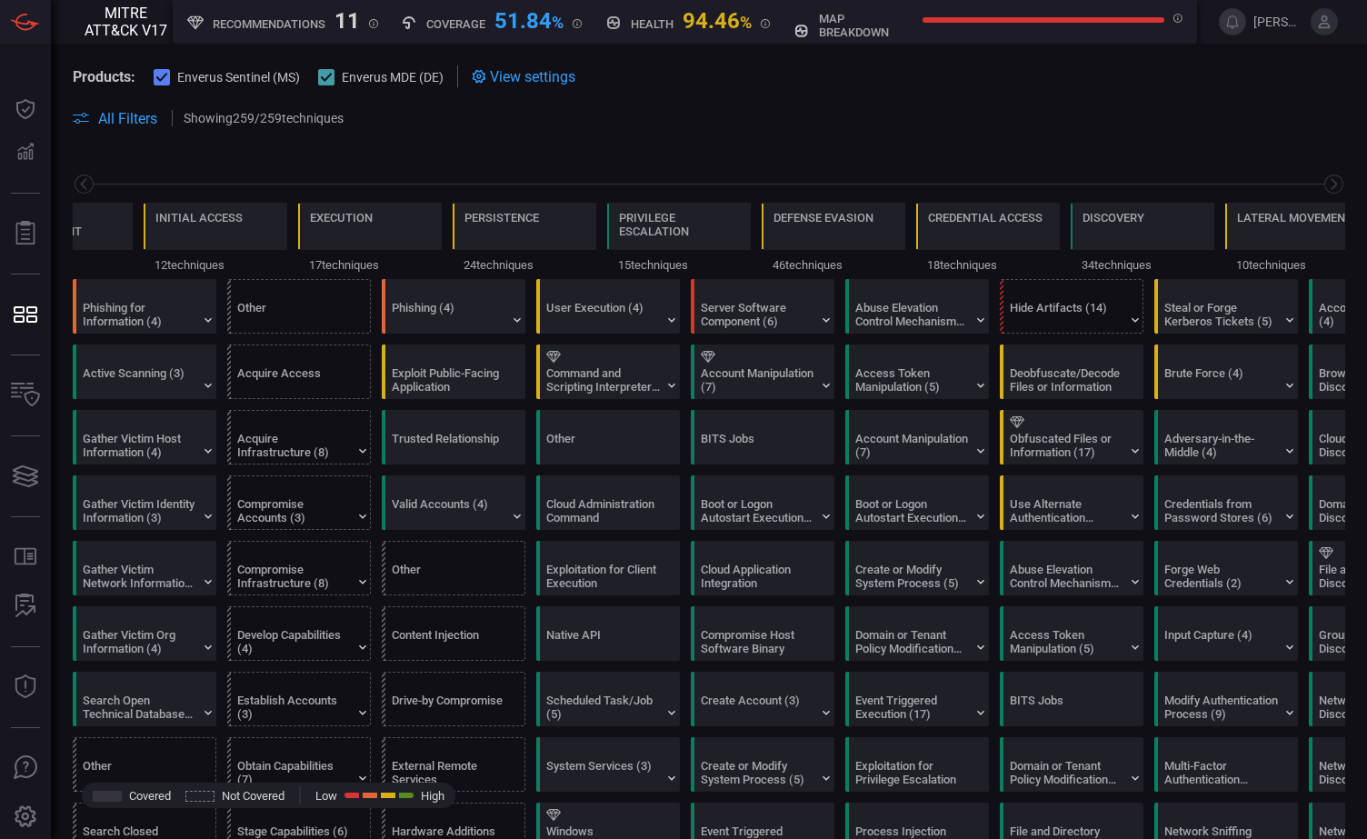
scroll to position [0, 238]
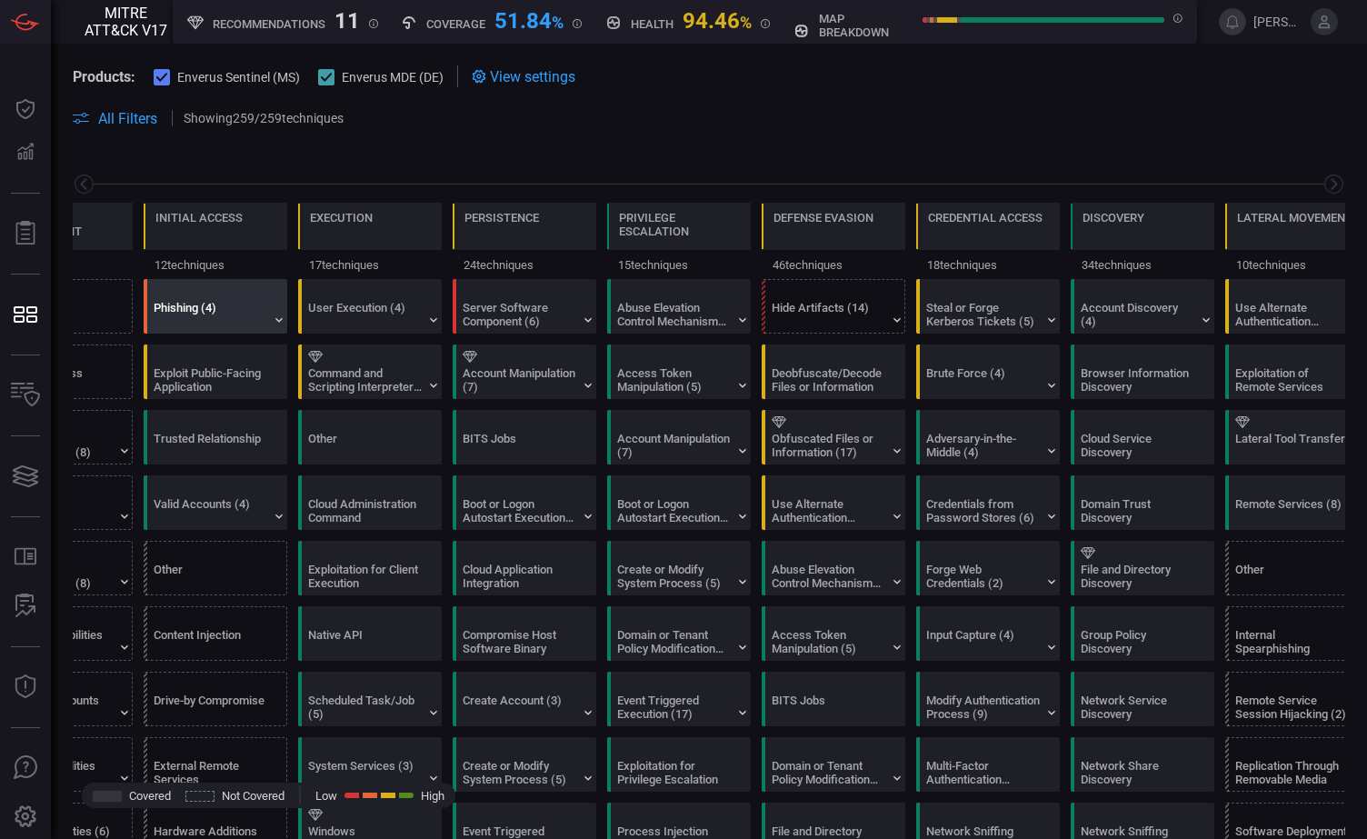
click at [226, 298] on div "Phishing (4)" at bounding box center [220, 306] width 144 height 53
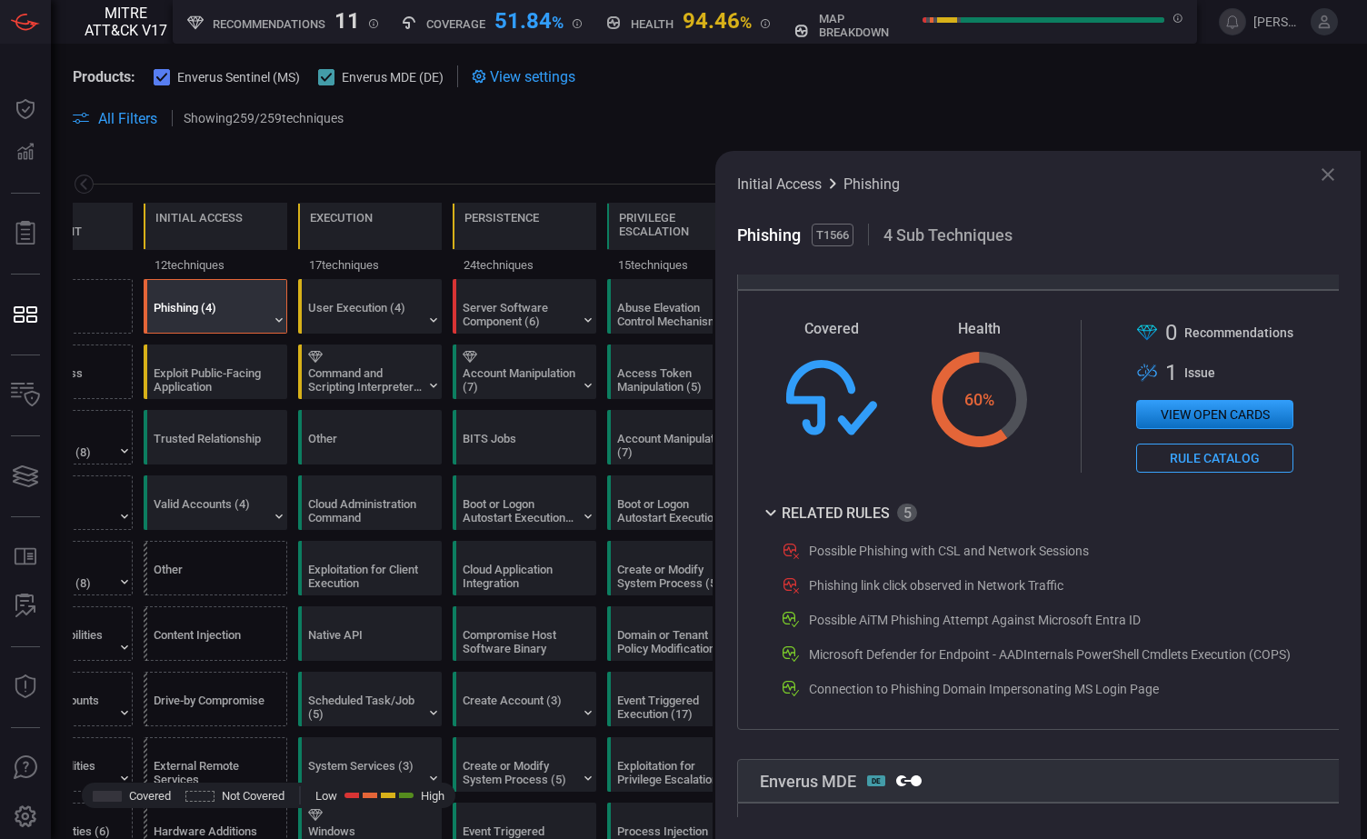
scroll to position [364, 0]
click at [1203, 464] on button "Rule Catalog" at bounding box center [1214, 457] width 157 height 29
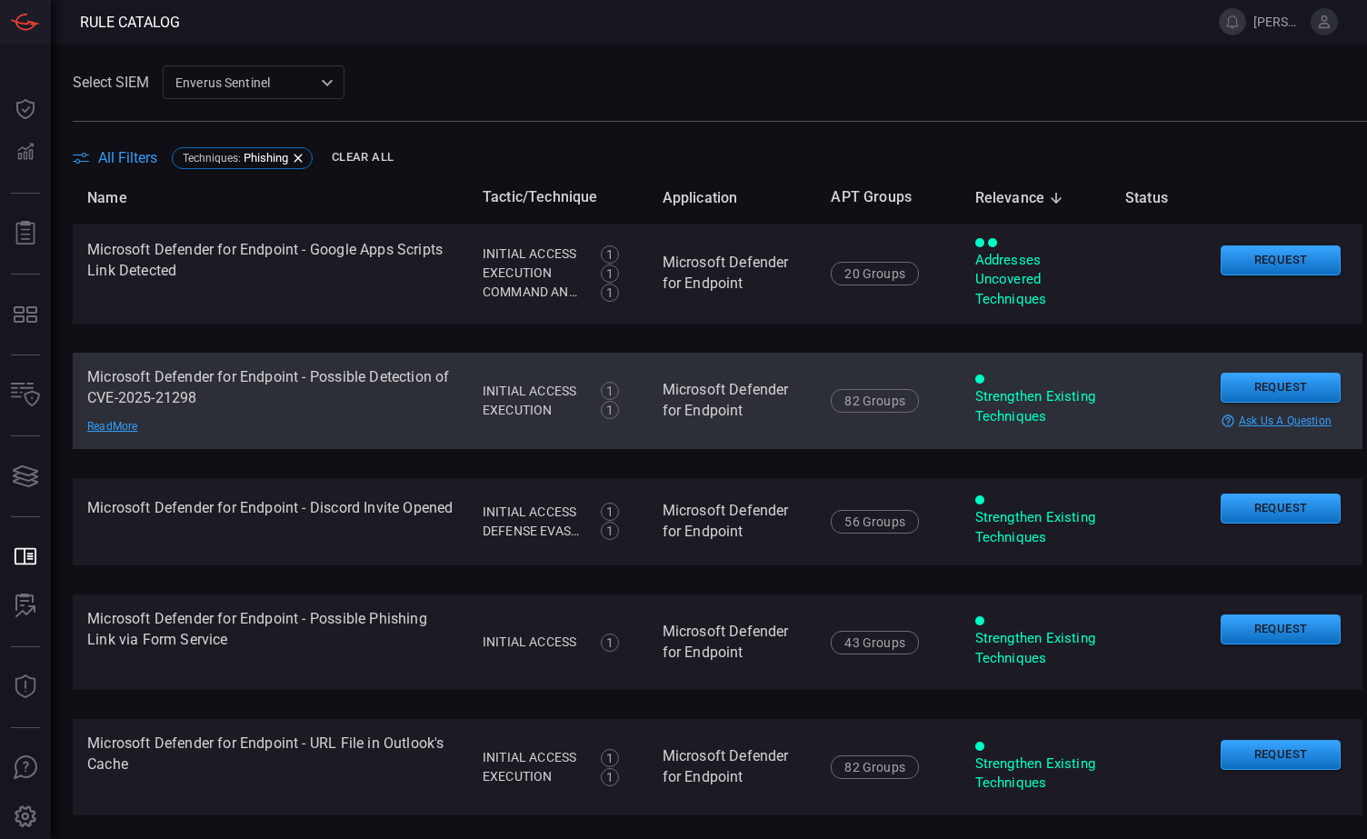
click at [396, 418] on td "Microsoft Defender for Endpoint - Possible Detection of CVE-2025-21298 Read More" at bounding box center [270, 401] width 395 height 96
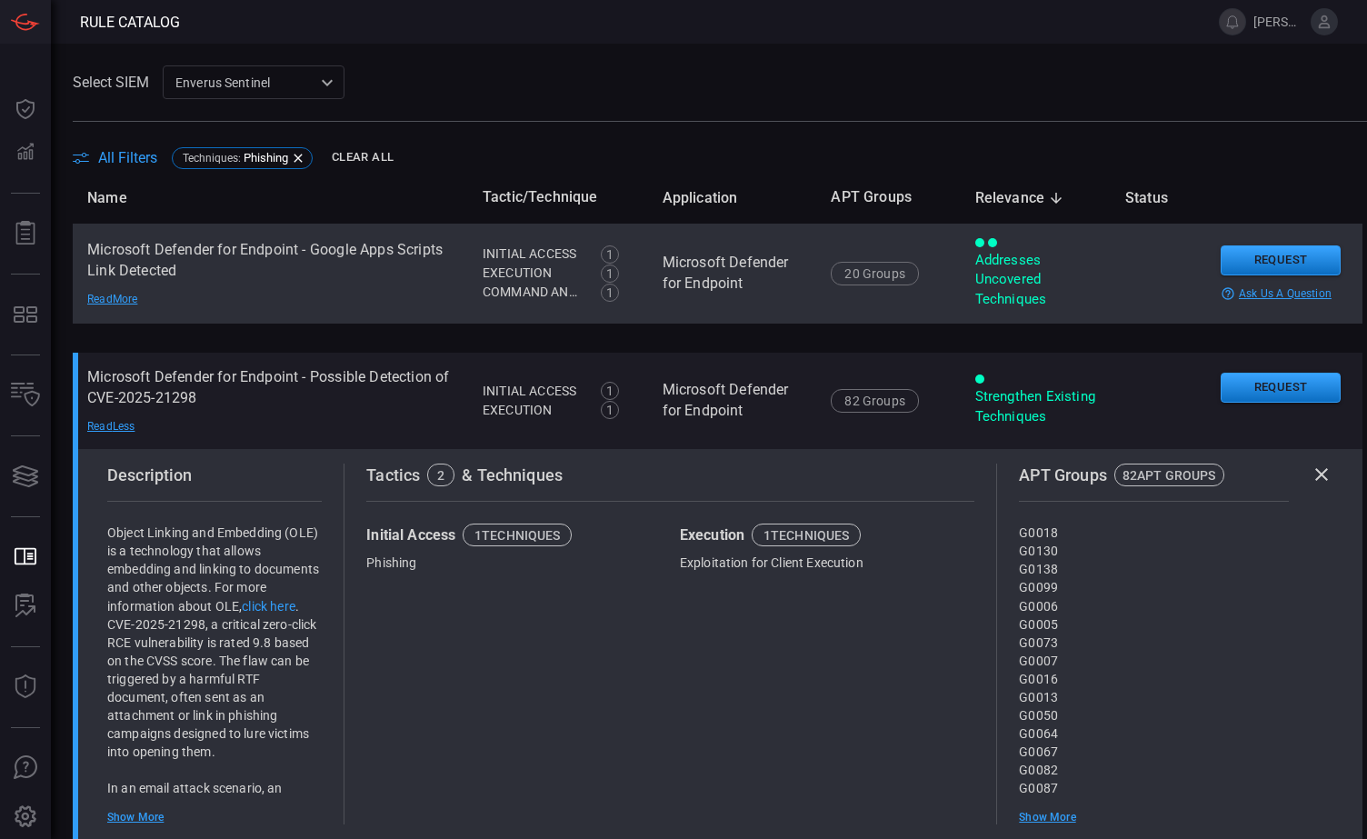
click at [397, 274] on td "Microsoft Defender for Endpoint - Google Apps Scripts Link Detected Read More" at bounding box center [270, 274] width 395 height 100
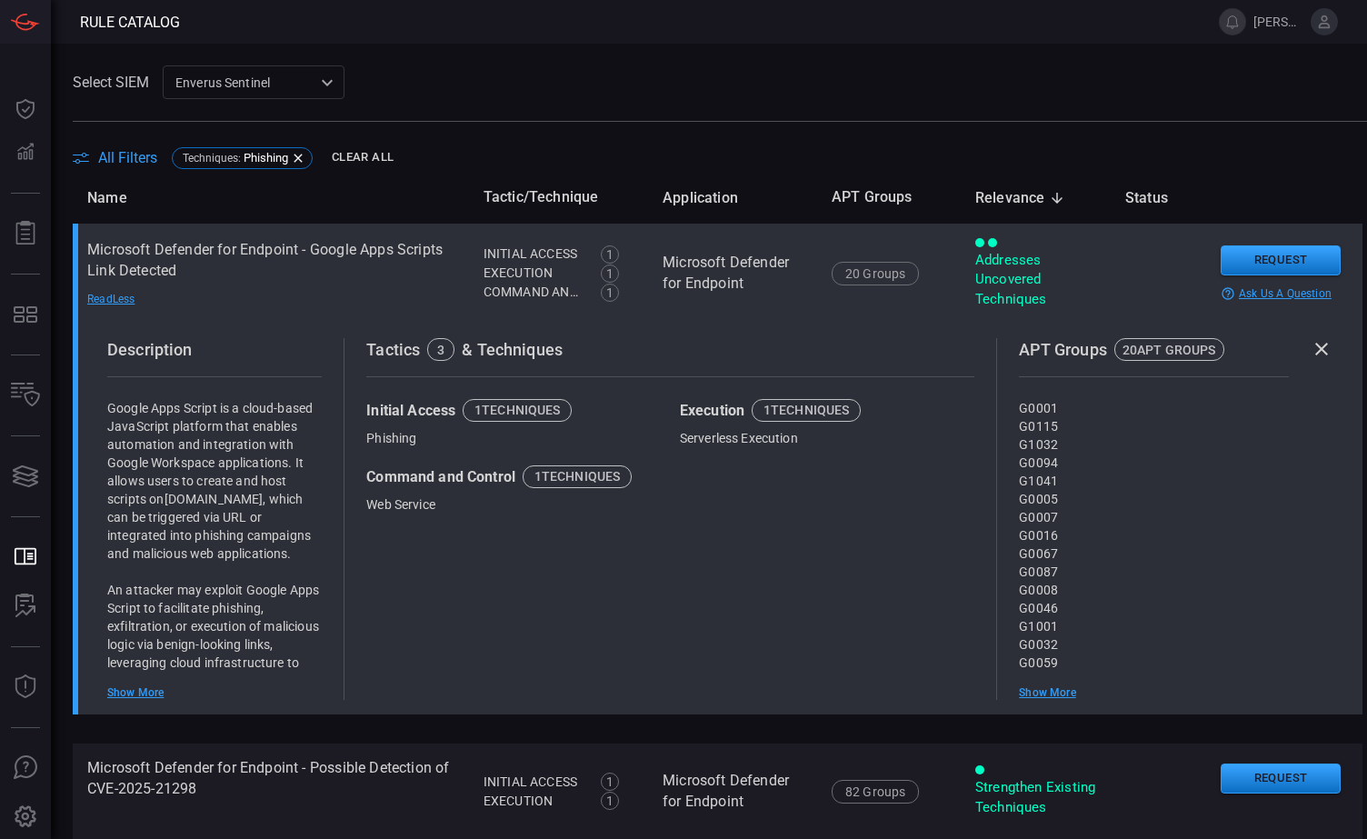
click at [315, 273] on td "Microsoft Defender for Endpoint - Google Apps Scripts Link Detected Read Less" at bounding box center [271, 274] width 396 height 100
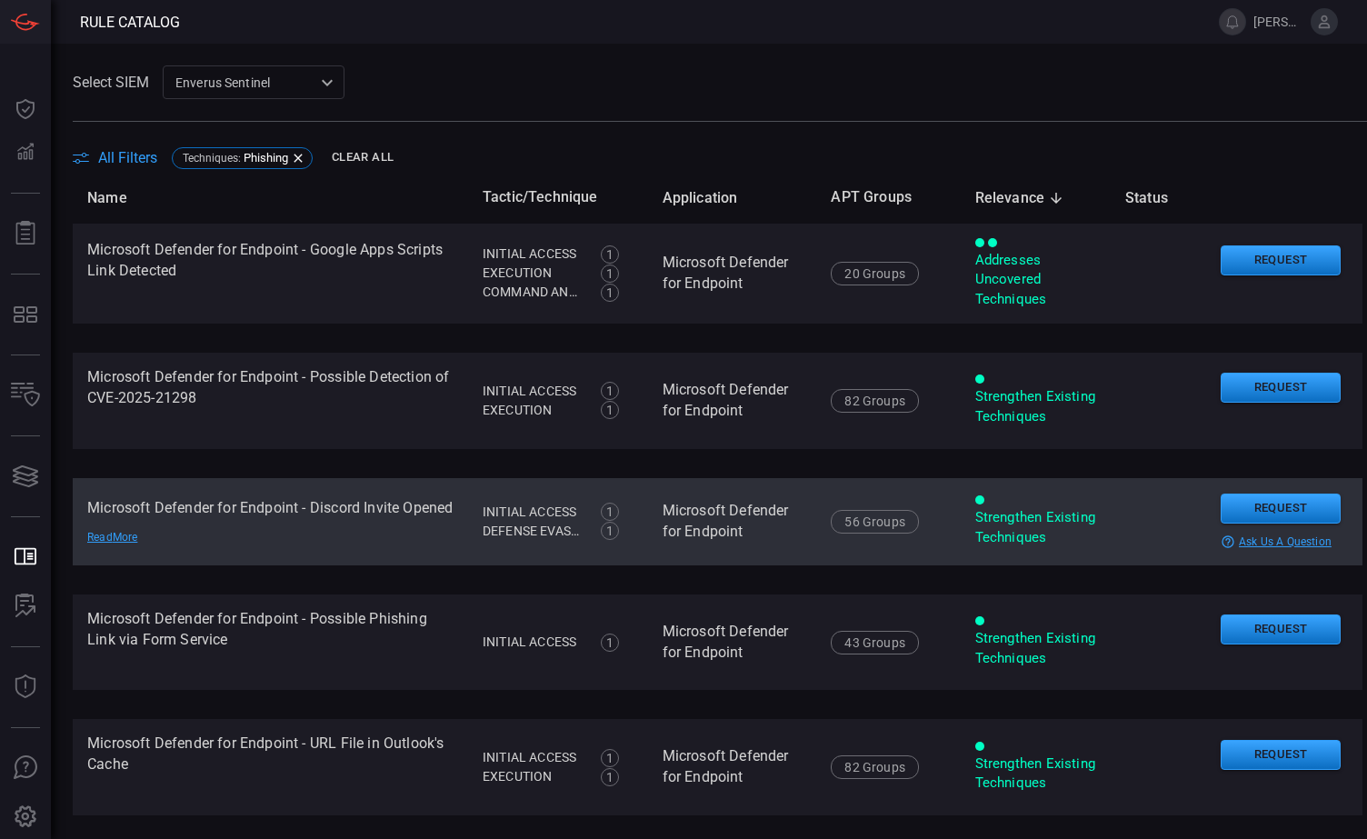
click at [299, 514] on td "Microsoft Defender for Endpoint - Discord Invite Opened Read More" at bounding box center [270, 521] width 395 height 87
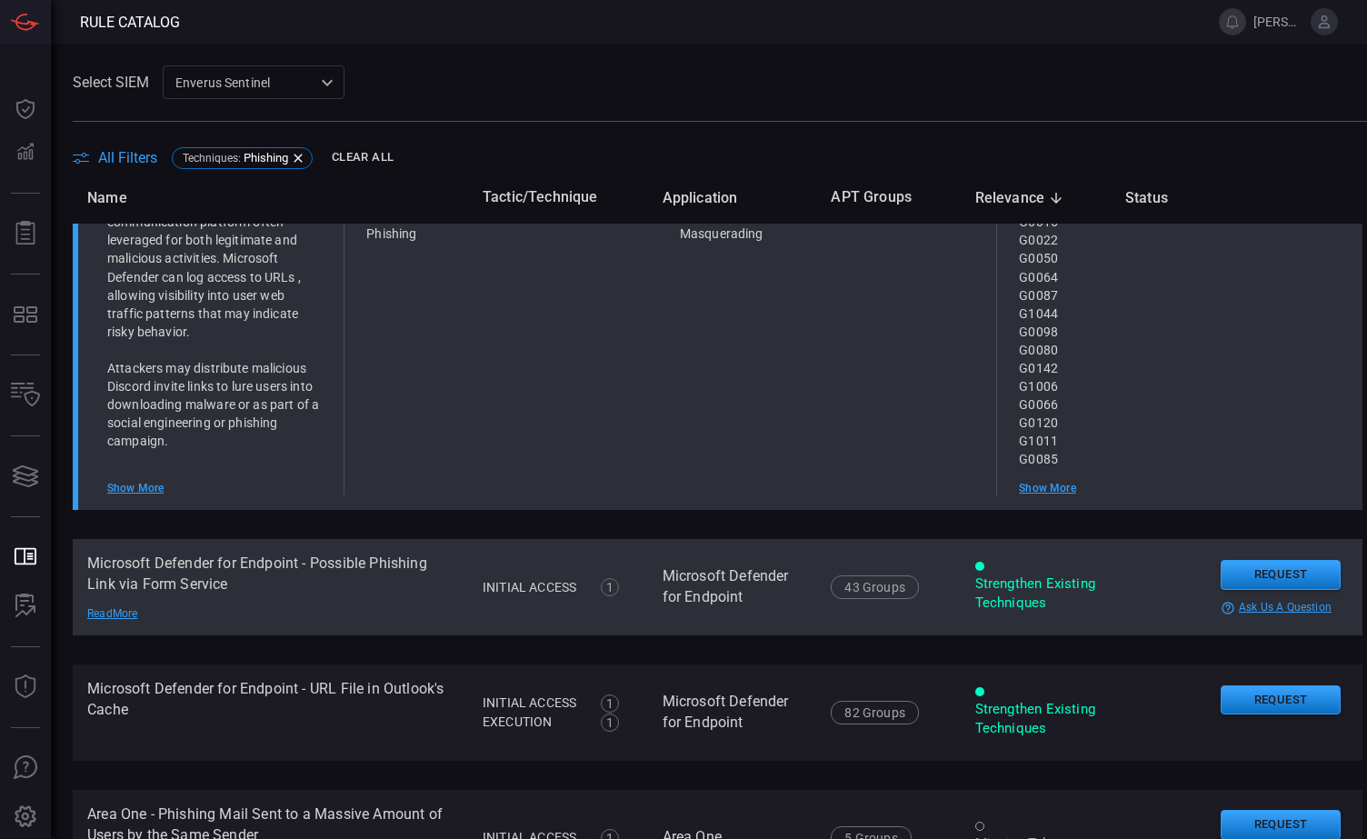
scroll to position [454, 0]
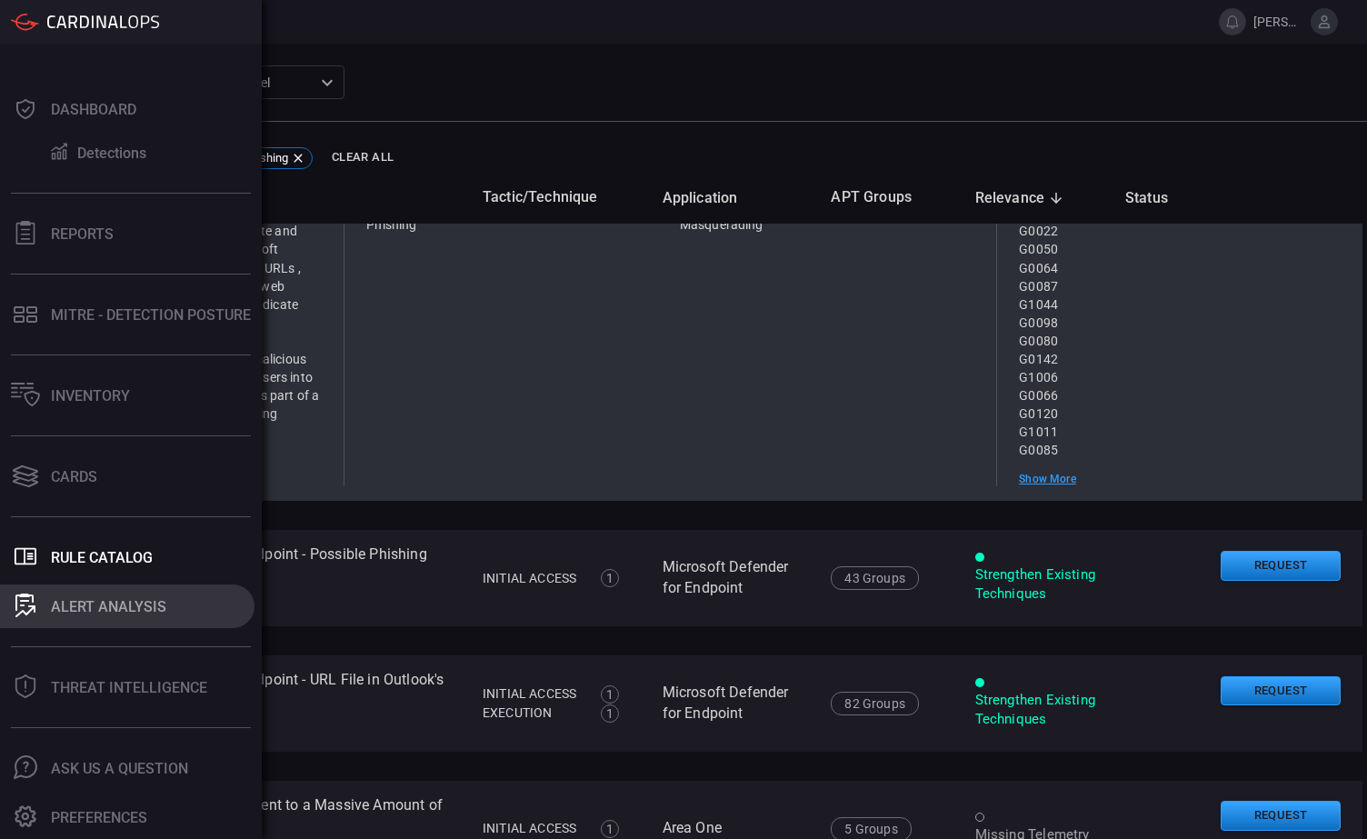
click at [95, 617] on button "ALERT ANALYSIS" at bounding box center [127, 606] width 254 height 44
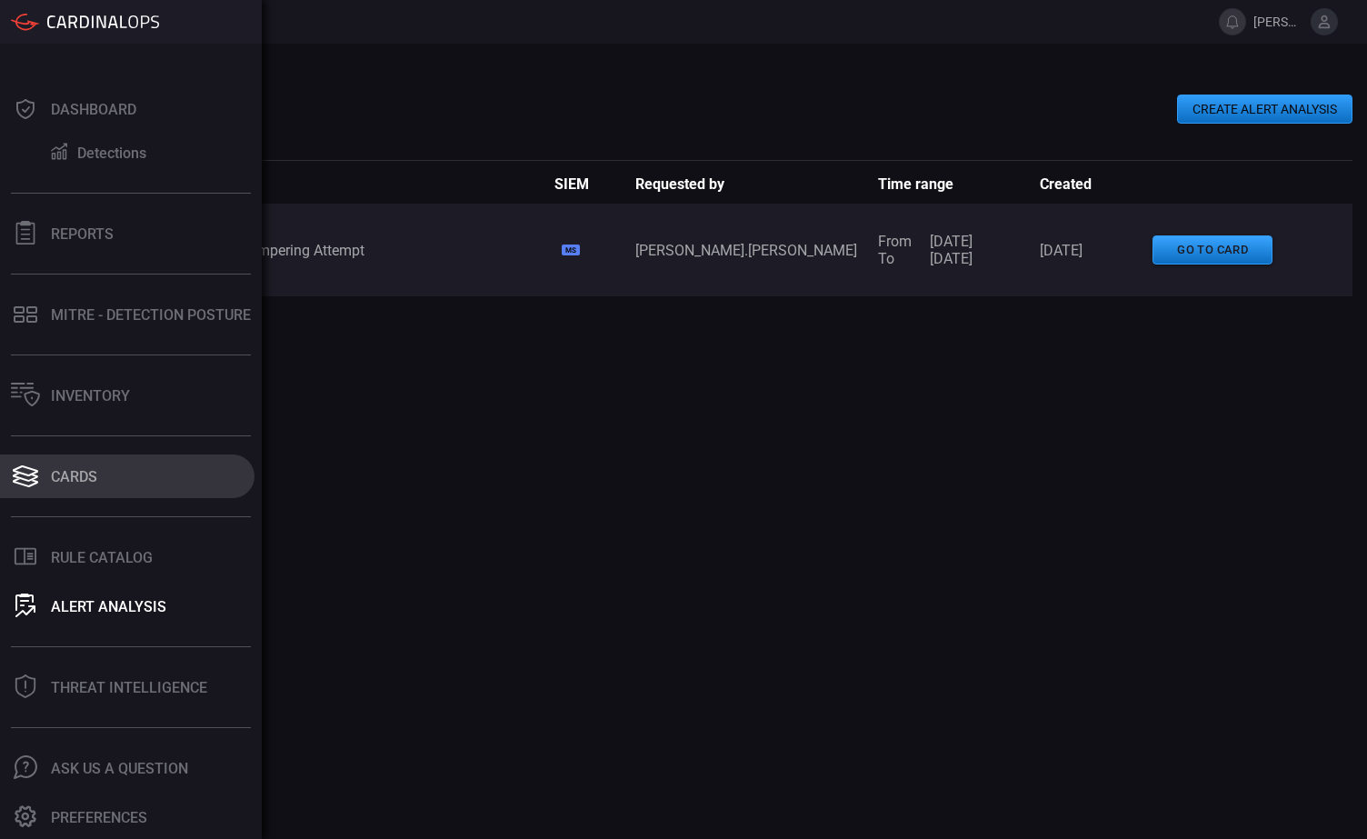
click at [75, 475] on div "Cards" at bounding box center [74, 476] width 46 height 17
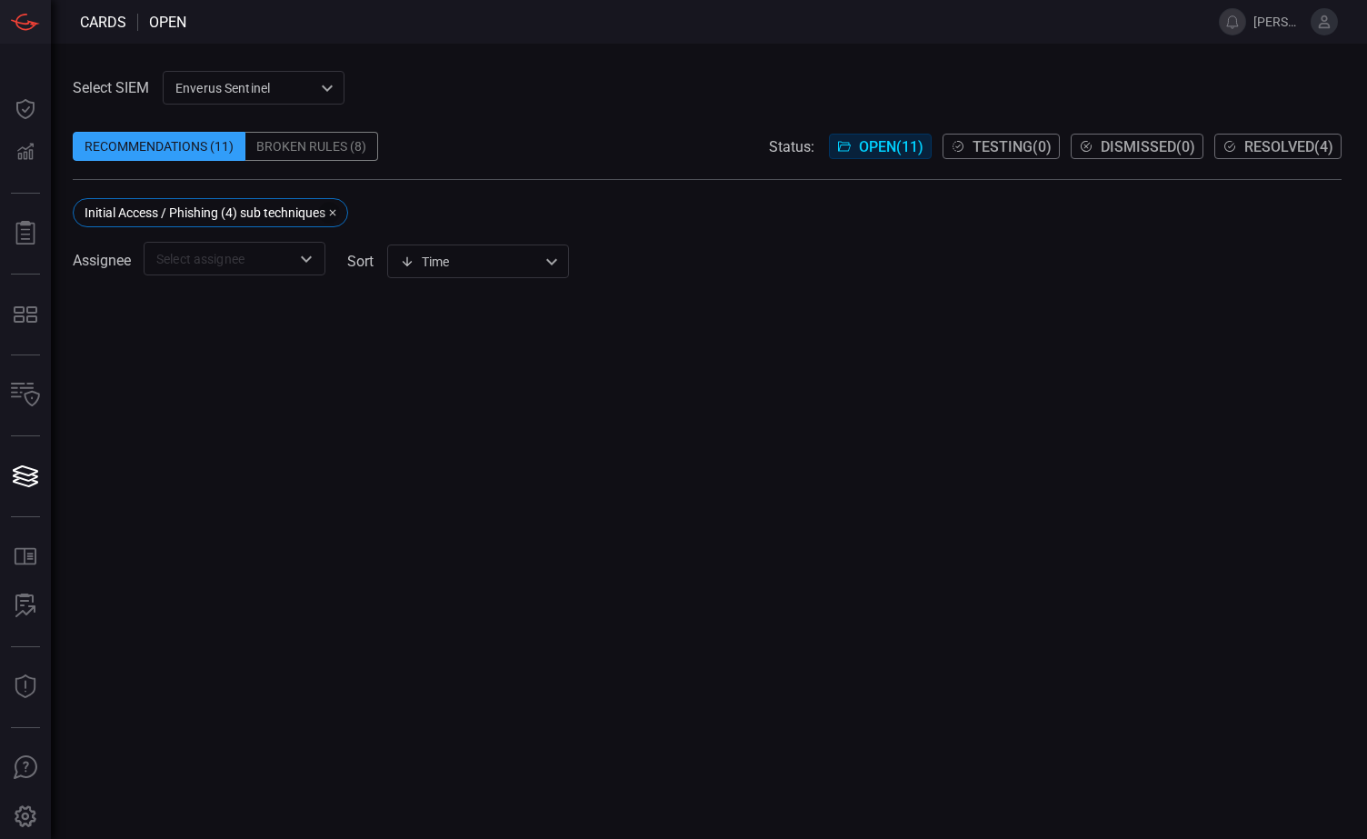
click at [336, 210] on icon "button" at bounding box center [332, 212] width 11 height 11
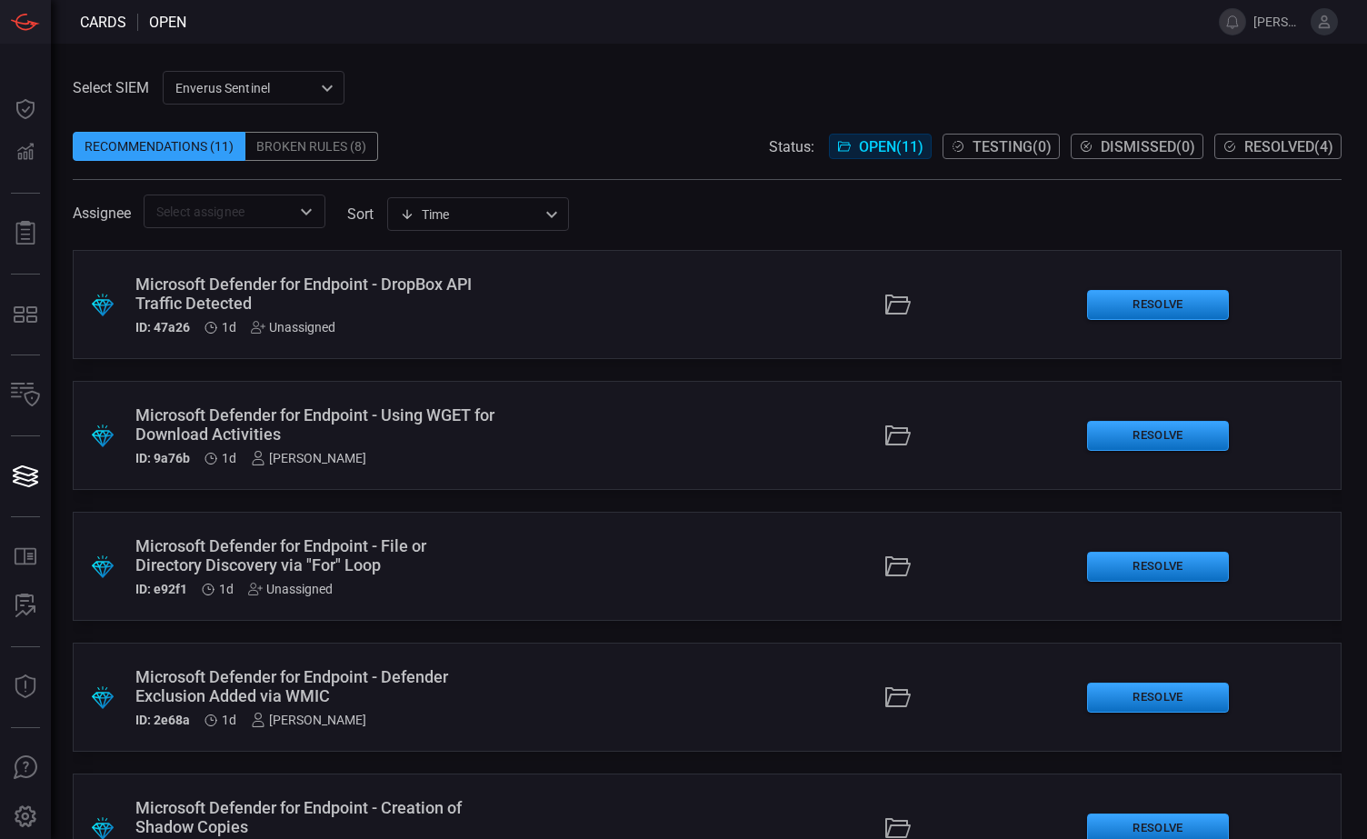
click at [560, 431] on div ".suggested_cards_icon{fill:url(#suggested_cards_icon);} Microsoft Defender for …" at bounding box center [707, 435] width 1269 height 109
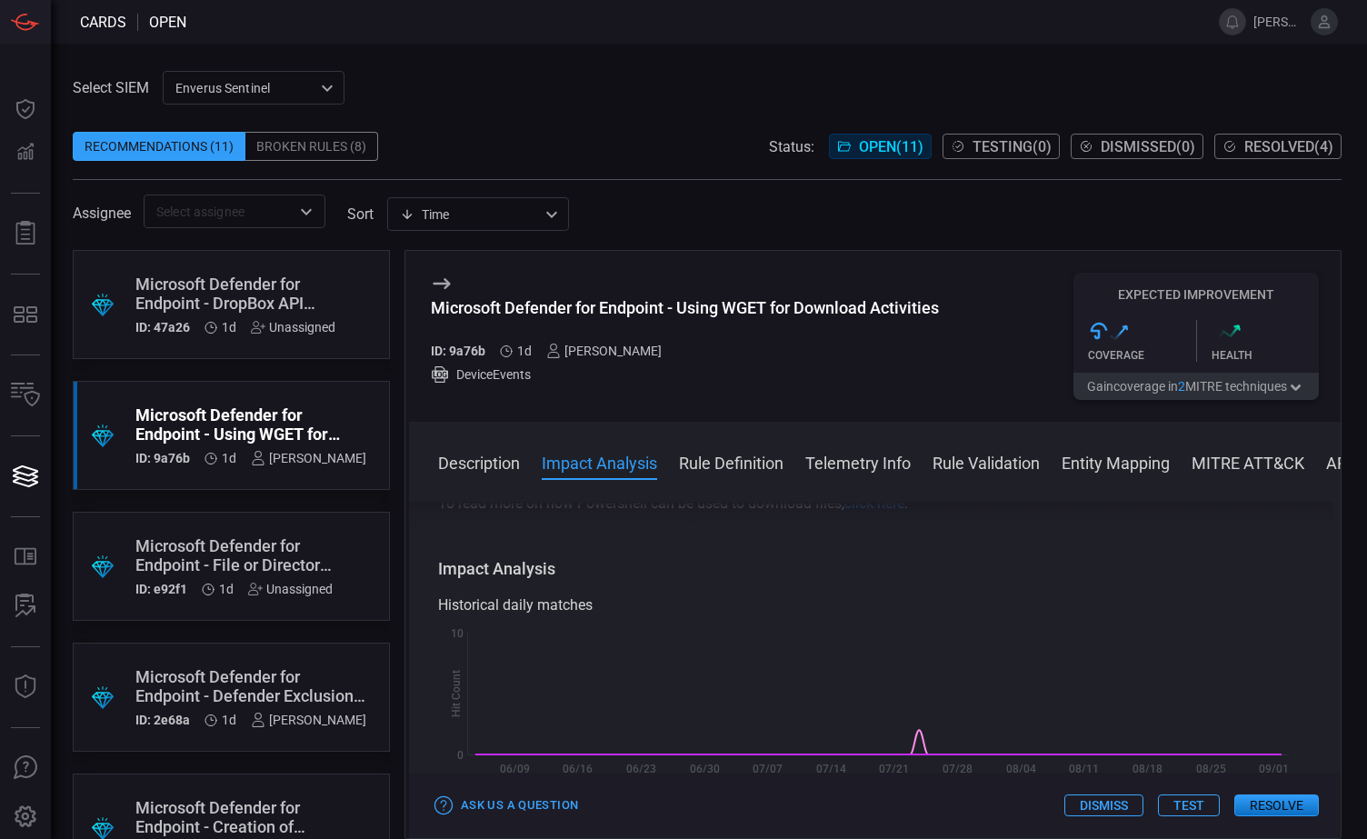
scroll to position [91, 0]
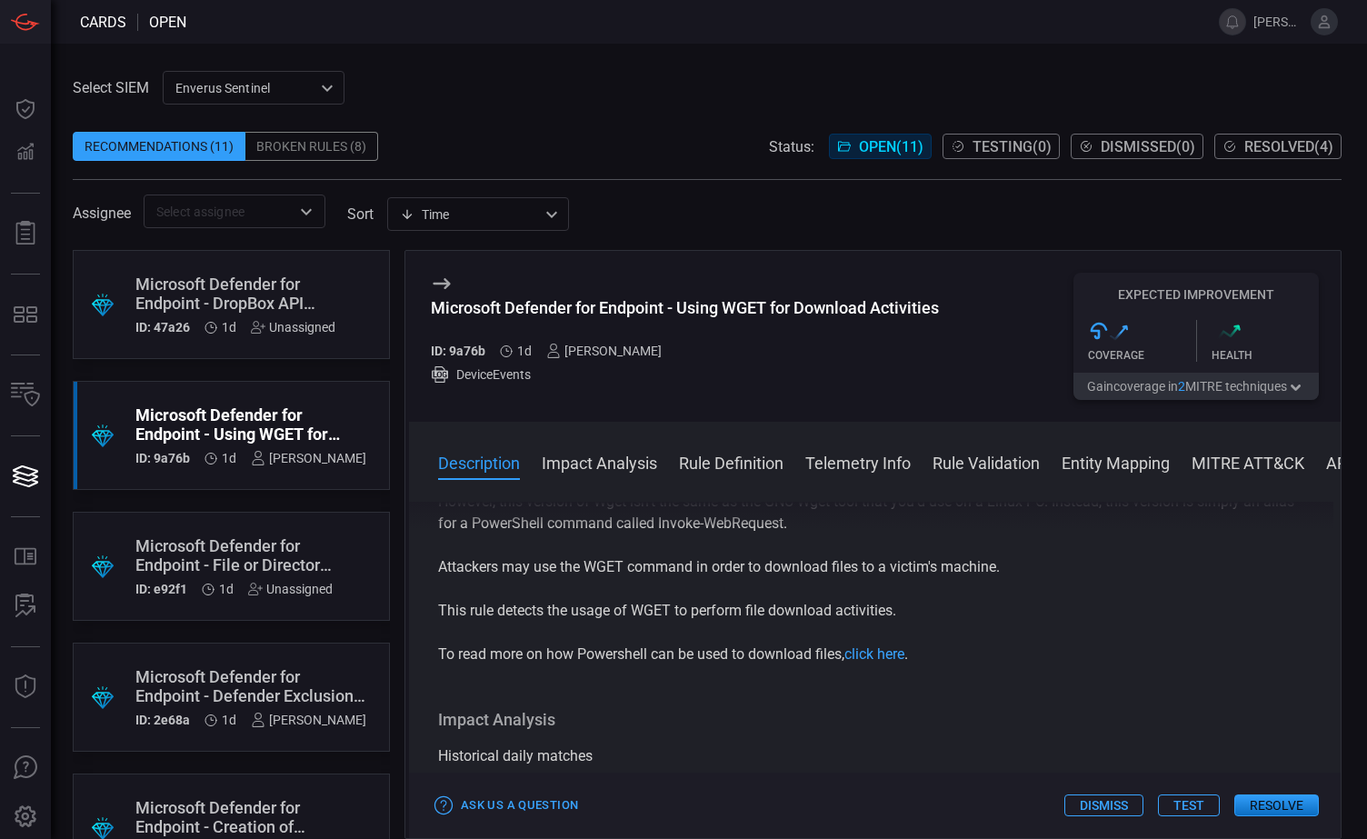
click at [618, 464] on button "Impact Analysis" at bounding box center [599, 462] width 115 height 22
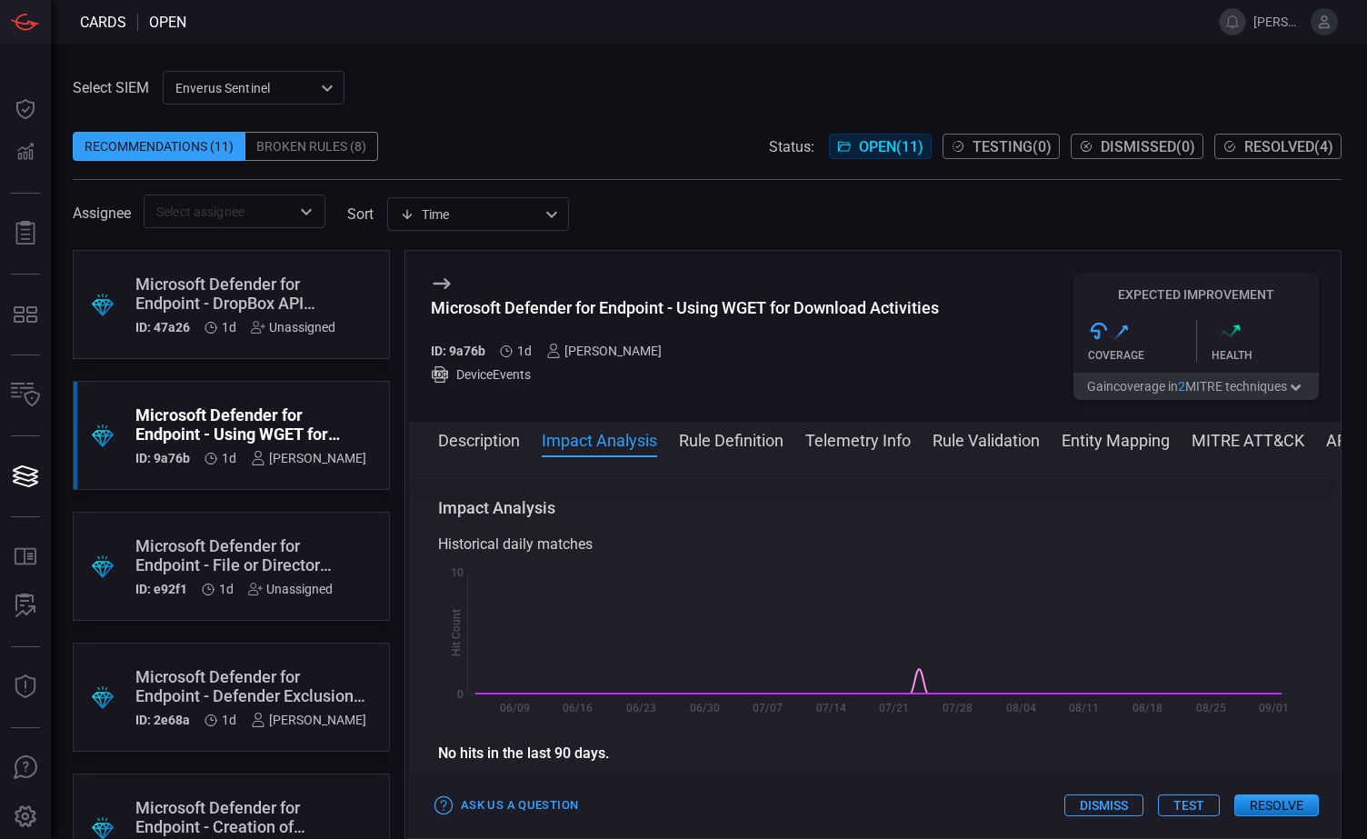
click at [729, 447] on button "Rule Definition" at bounding box center [731, 439] width 105 height 22
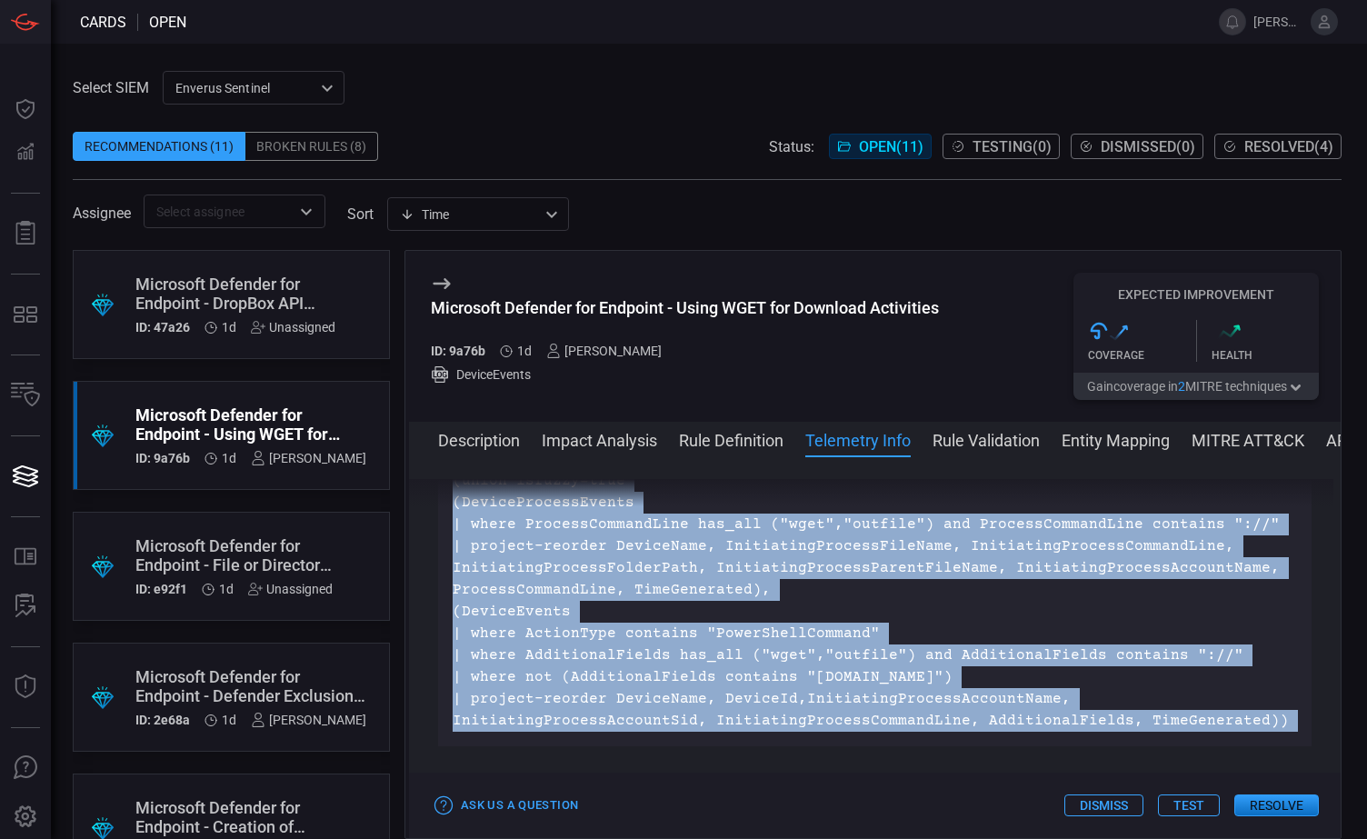
scroll to position [835, 0]
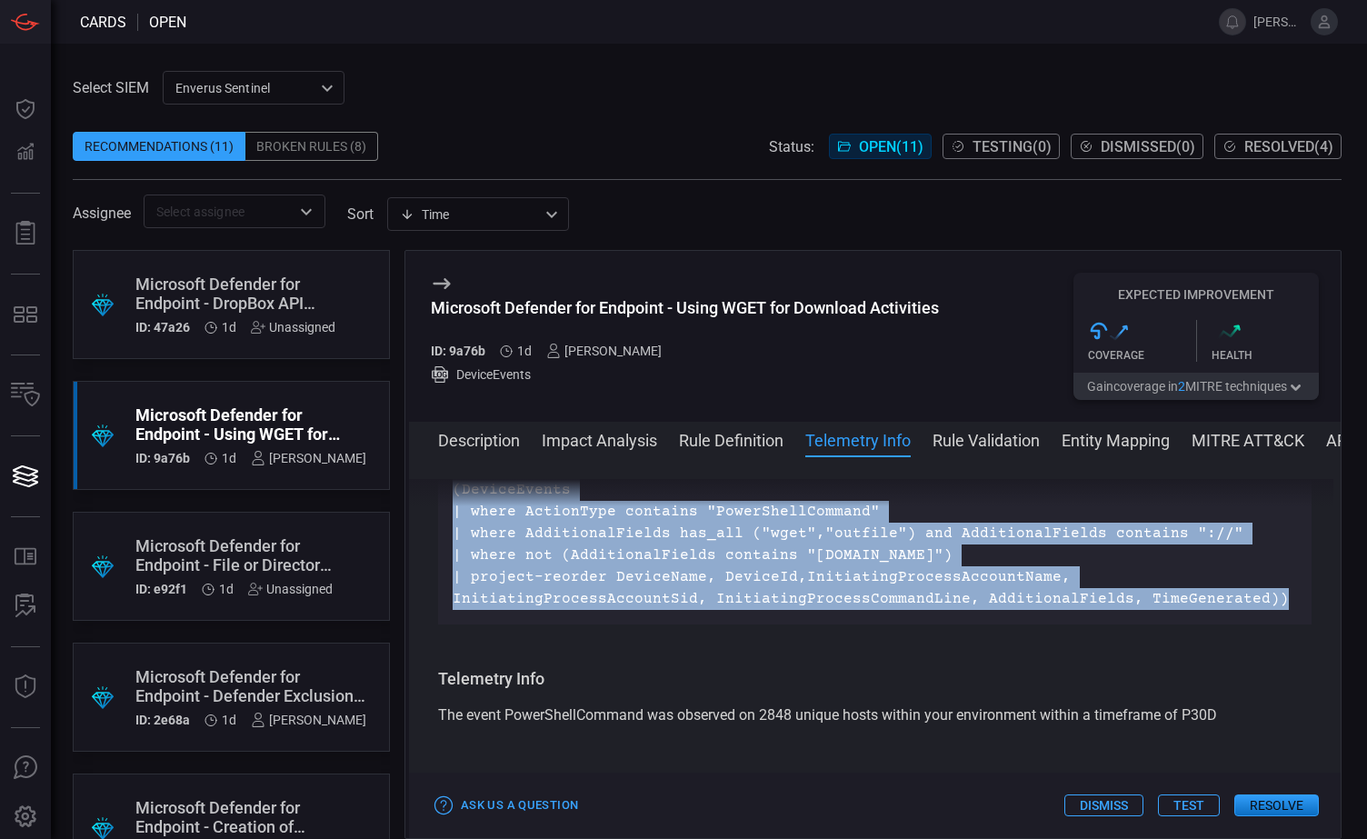
drag, startPoint x: 451, startPoint y: 556, endPoint x: 1289, endPoint y: 598, distance: 839.1
click at [1289, 598] on div "(union isfuzzy=true (DeviceProcessEvents | where ProcessCommandLine has_all ("w…" at bounding box center [874, 479] width 873 height 291
copy p "(union isfuzzy=true (DeviceProcessEvents | where ProcessCommandLine has_all ("w…"
click at [652, 100] on div "Select SIEM Enverus Sentinel c91b43ff-c123-4683-be2e-f803907a5556 ​ Recommendat…" at bounding box center [707, 149] width 1269 height 157
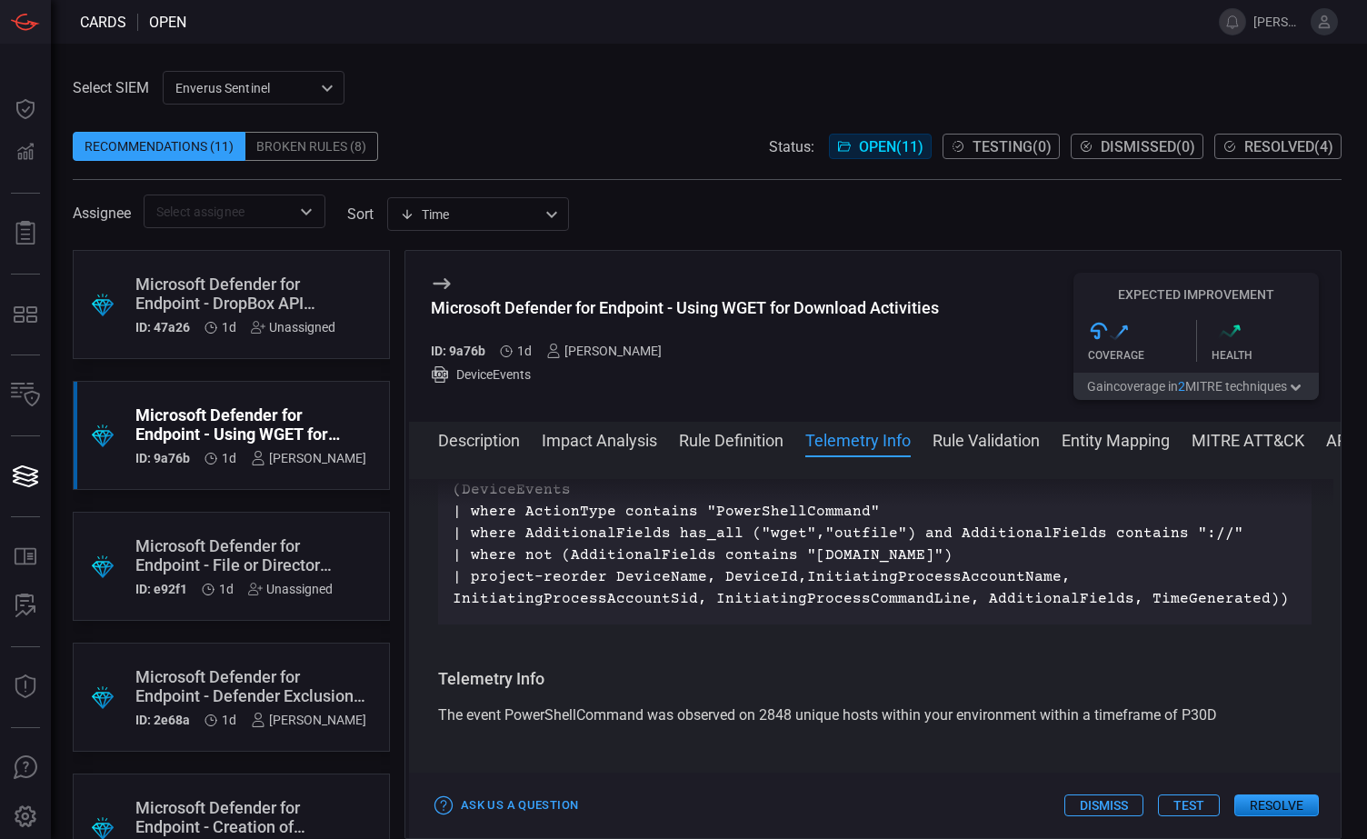
click at [994, 440] on button "Rule Validation" at bounding box center [986, 439] width 107 height 22
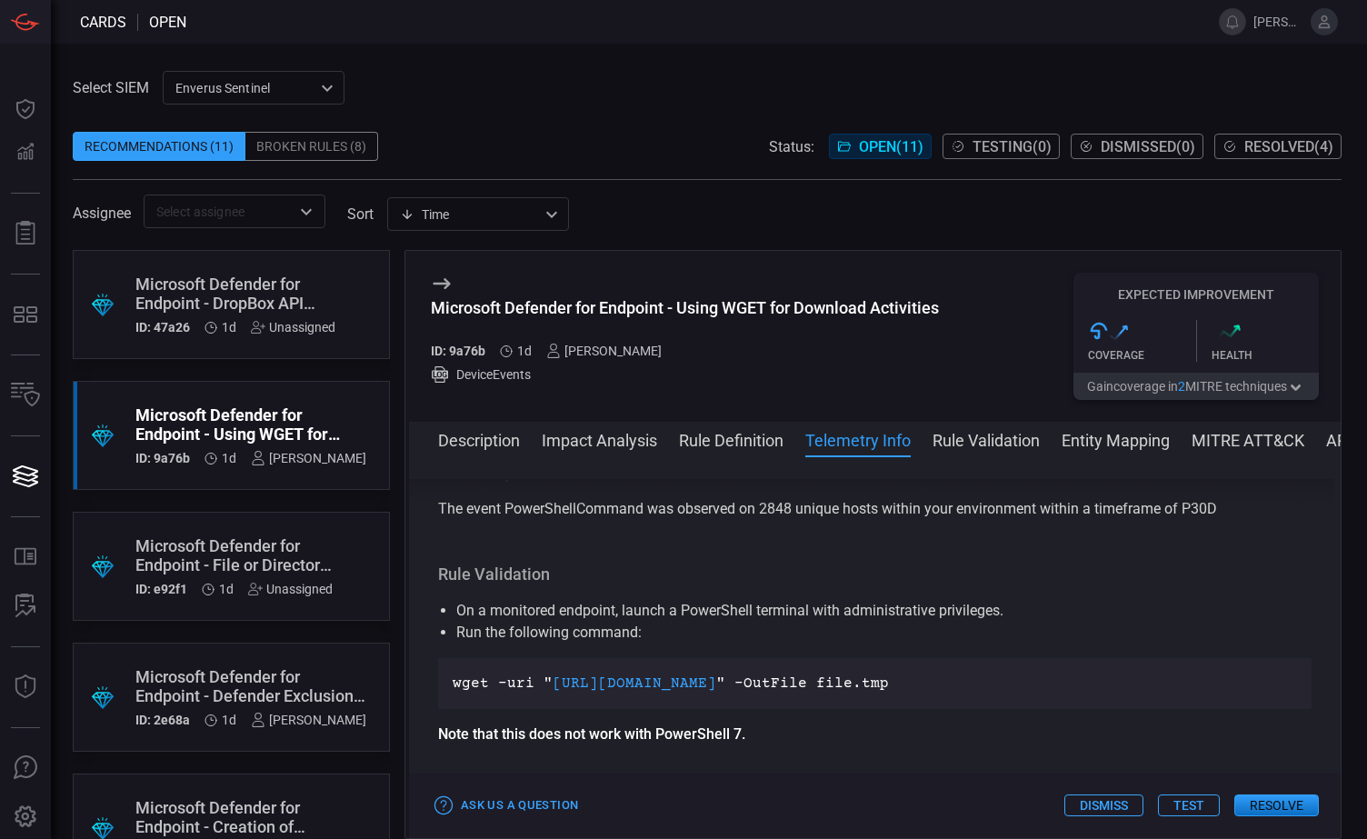
scroll to position [1107, 0]
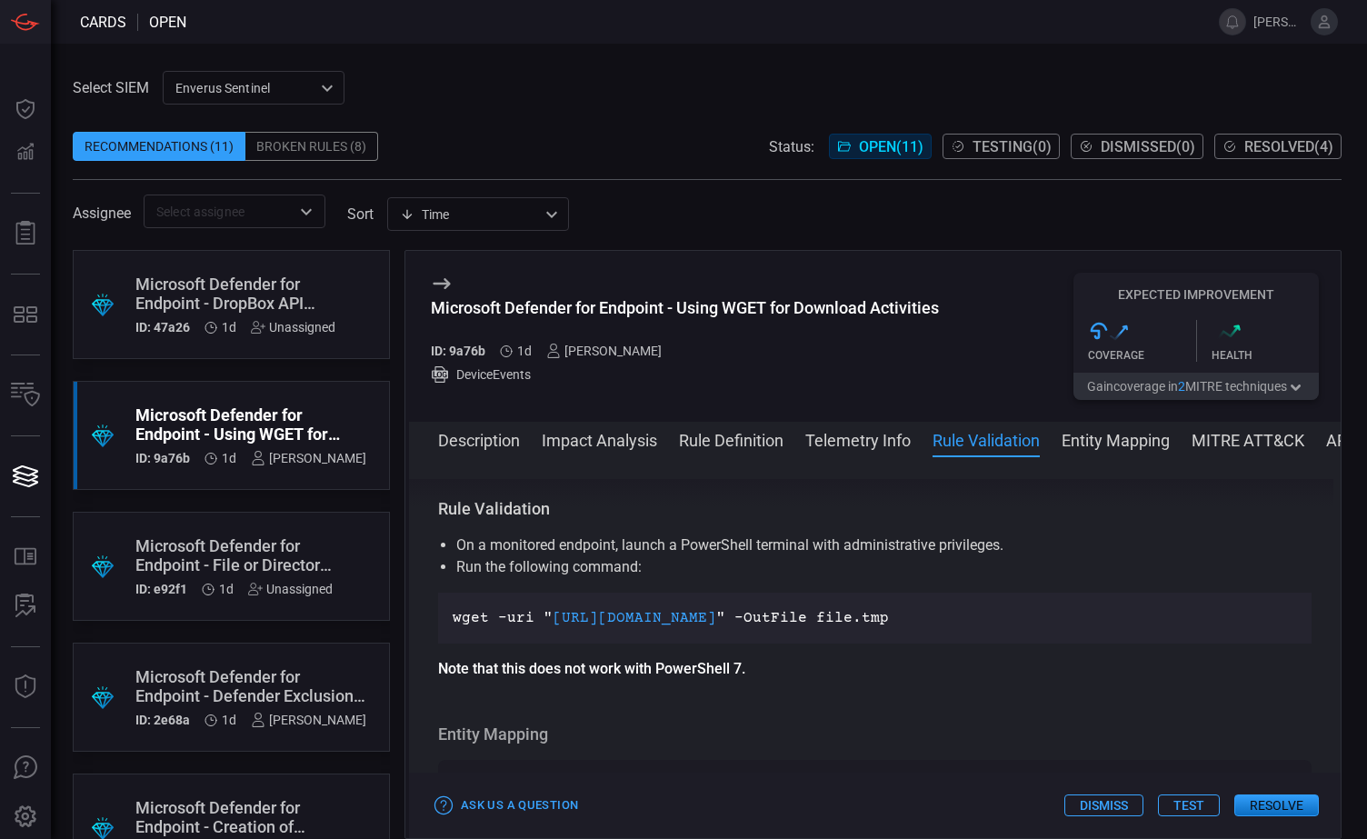
click at [1113, 442] on button "Entity Mapping" at bounding box center [1116, 439] width 108 height 22
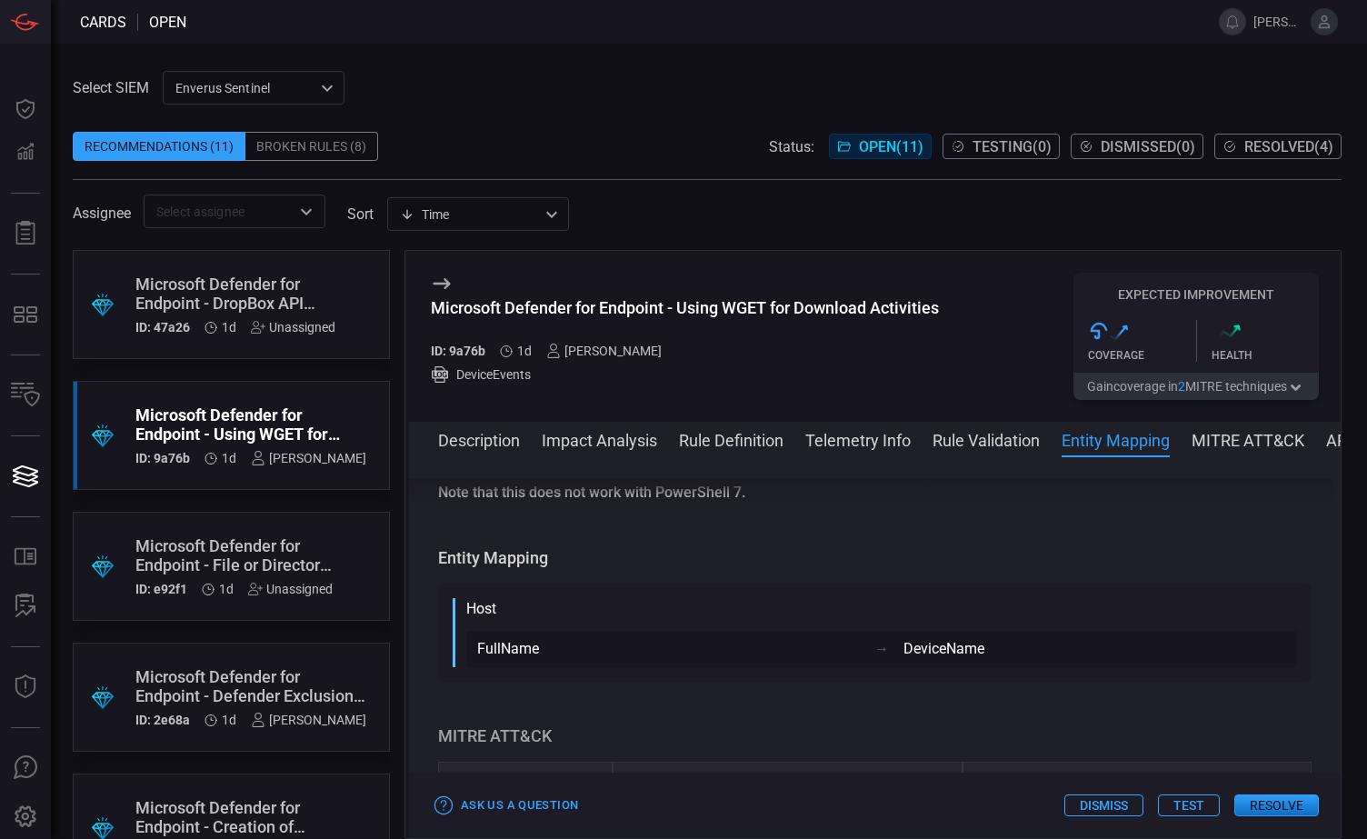
scroll to position [1332, 0]
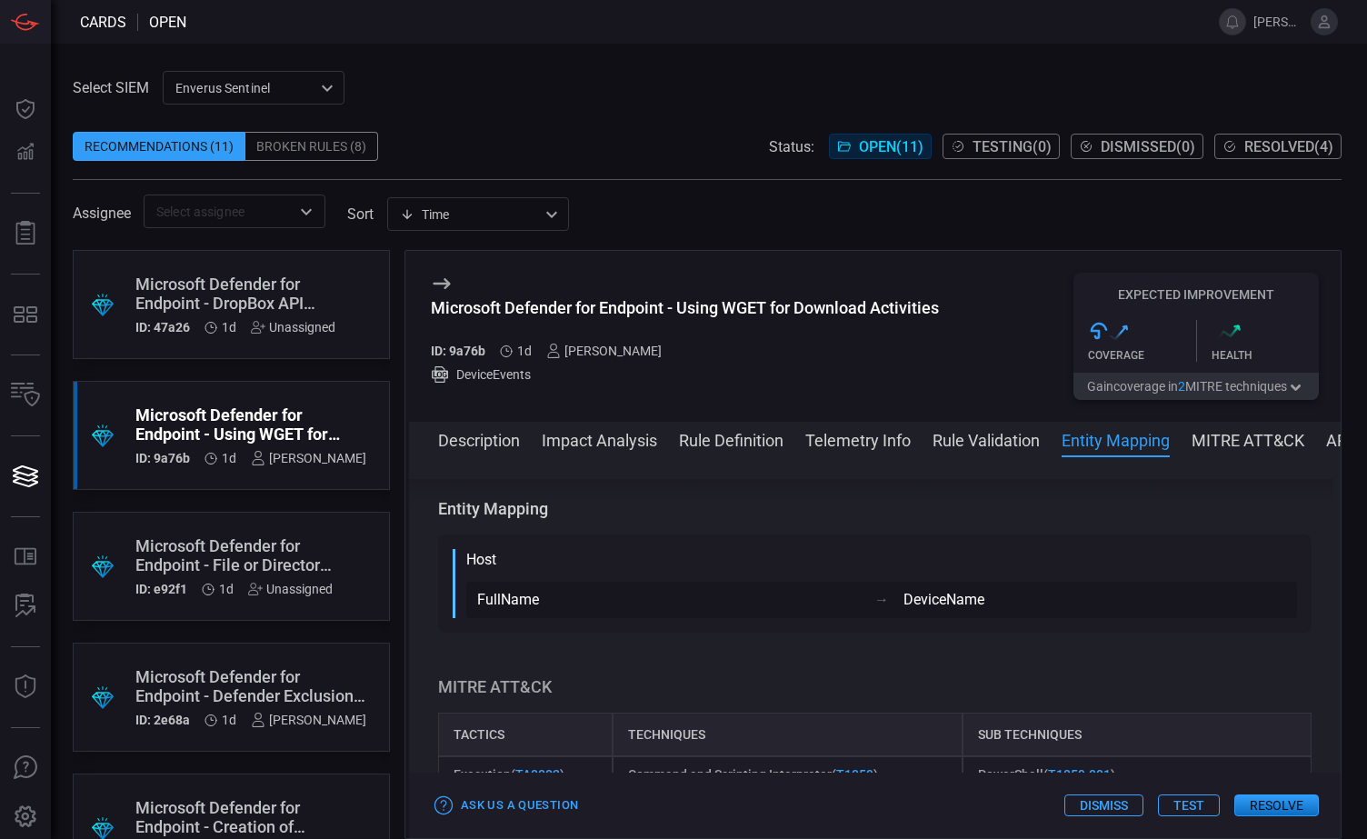
click at [1245, 442] on button "MITRE ATT&CK" at bounding box center [1248, 439] width 113 height 22
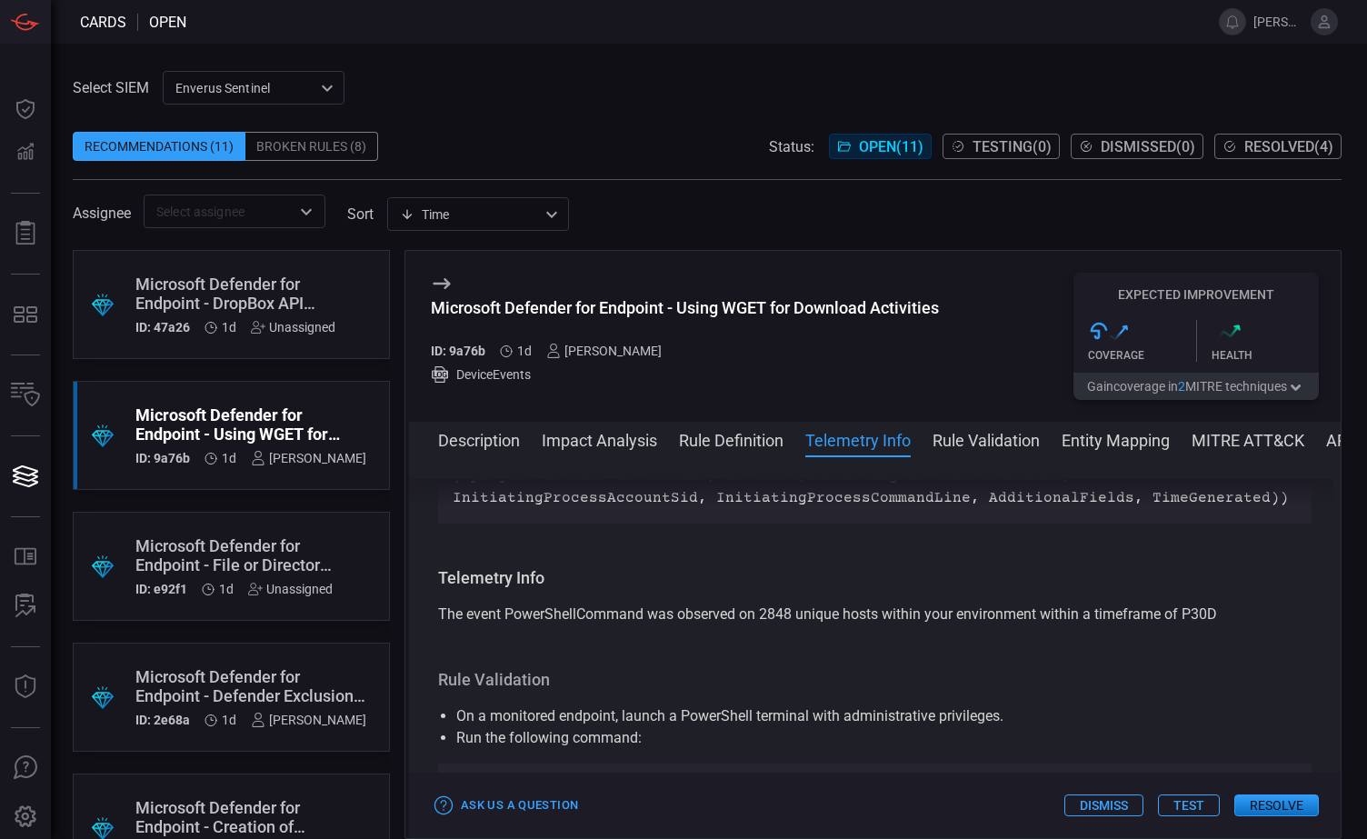
scroll to position [965, 0]
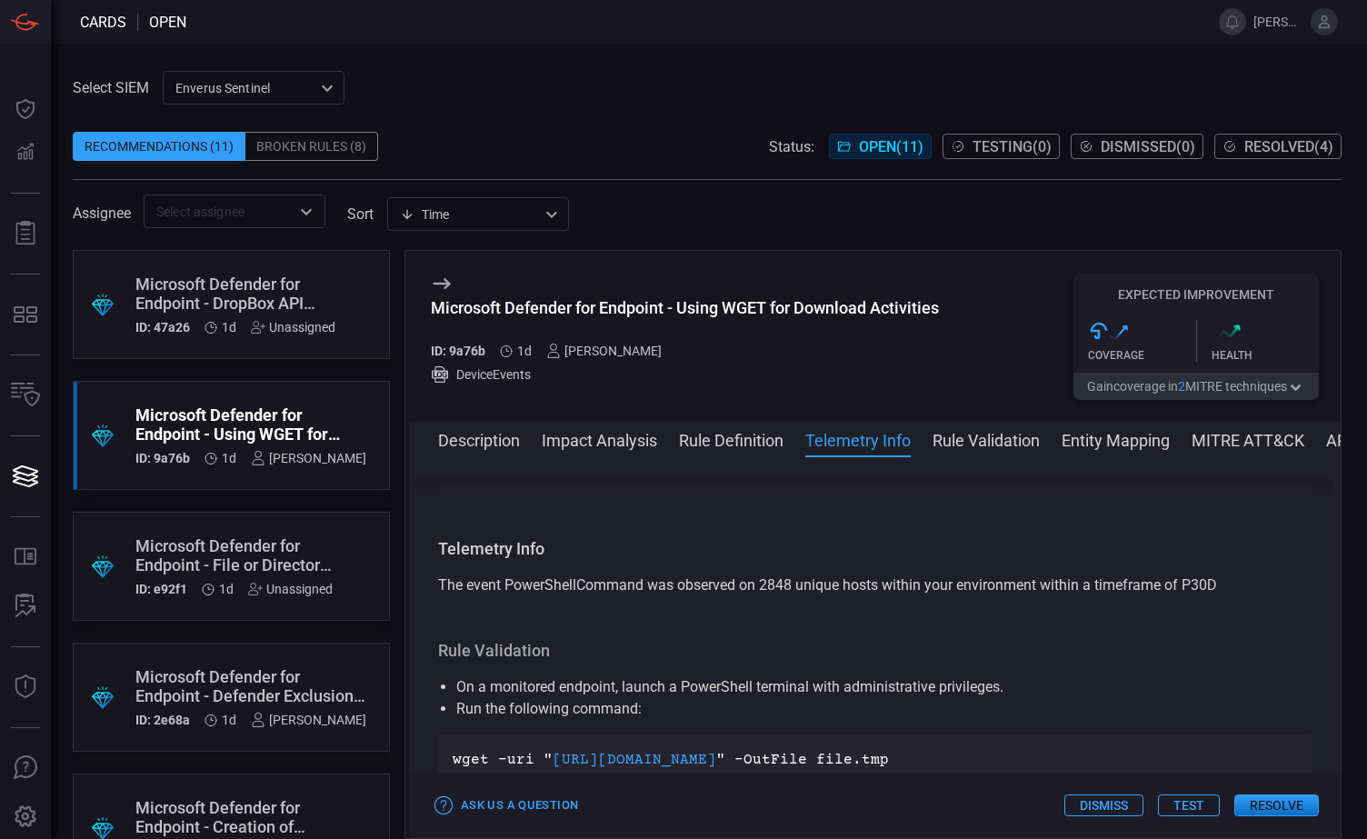
click at [843, 514] on div "Description WGET is a free software package for retrieving files using HTTP, HT…" at bounding box center [875, 644] width 932 height 330
